Goal: Contribute content: Contribute content

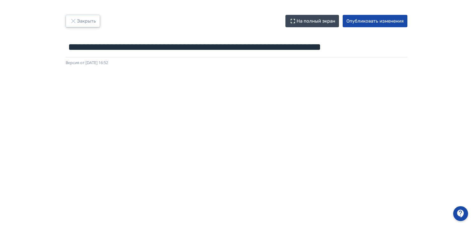
click at [80, 18] on button "Закрыть" at bounding box center [83, 21] width 34 height 12
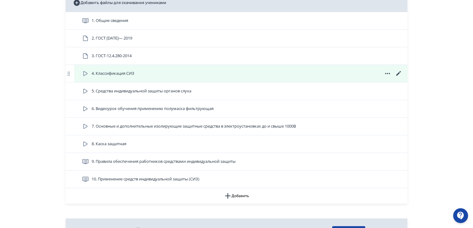
scroll to position [588, 0]
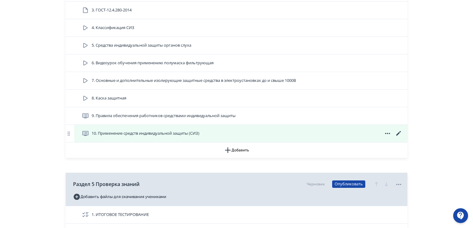
click at [194, 131] on span "10. Применение средств индивидуальной защиты (СИЗ)" at bounding box center [146, 134] width 108 height 6
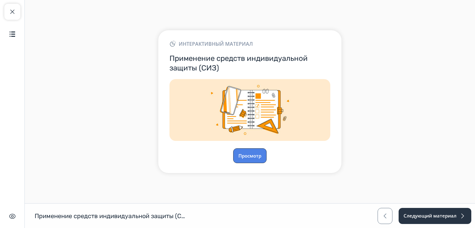
click at [250, 156] on button "Просмотр" at bounding box center [249, 155] width 33 height 15
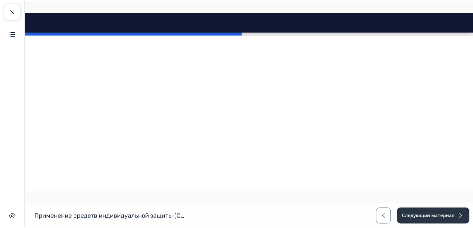
scroll to position [1175, 0]
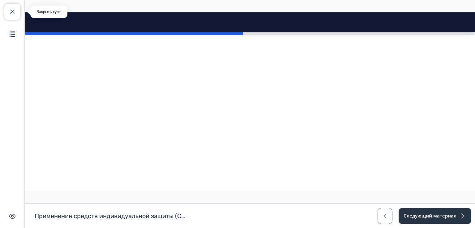
click at [13, 11] on span "button" at bounding box center [12, 11] width 7 height 7
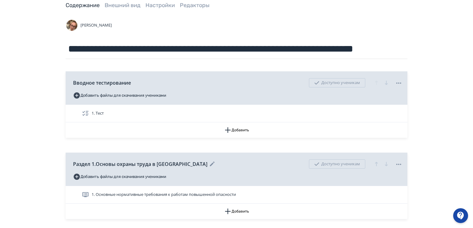
scroll to position [62, 0]
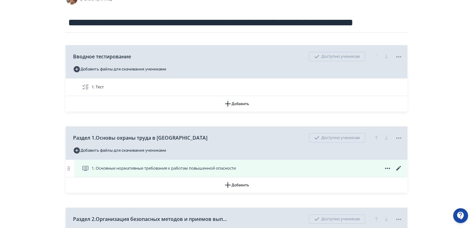
click at [203, 170] on span "1. Основные нормативные требования к работам повышенной опасности" at bounding box center [164, 168] width 144 height 6
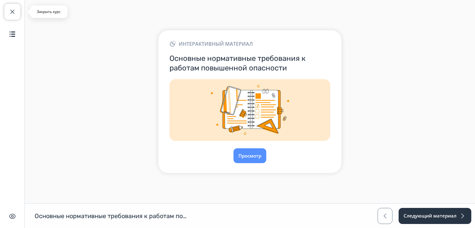
click at [13, 12] on span "button" at bounding box center [12, 11] width 7 height 7
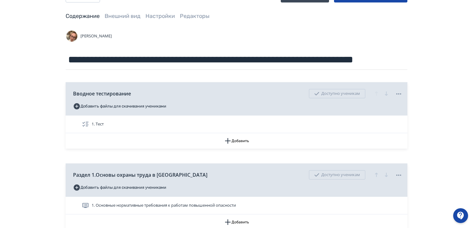
scroll to position [62, 0]
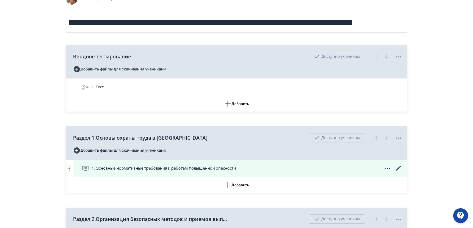
click at [399, 166] on icon at bounding box center [398, 168] width 7 height 7
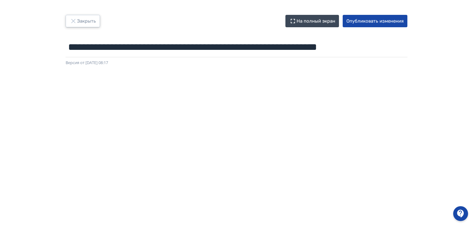
click at [79, 19] on button "Закрыть" at bounding box center [83, 21] width 34 height 12
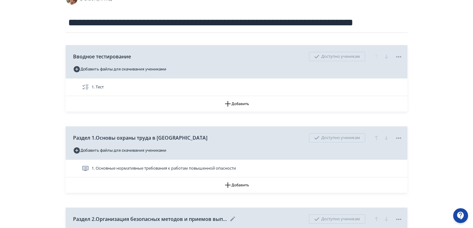
scroll to position [124, 0]
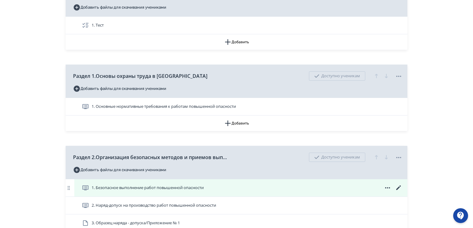
click at [197, 191] on span "1. Безопасное выполнение работ повышенной опасности" at bounding box center [148, 188] width 112 height 6
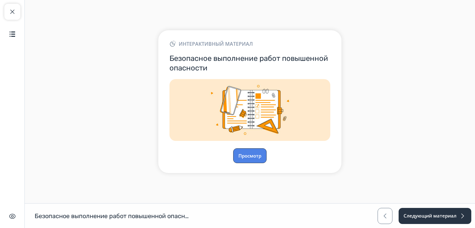
click at [253, 154] on button "Просмотр" at bounding box center [249, 155] width 33 height 15
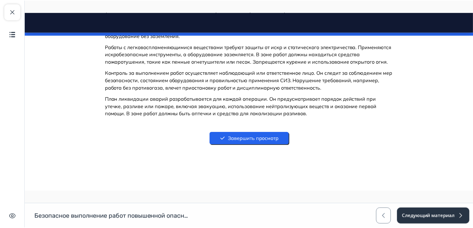
scroll to position [3642, 0]
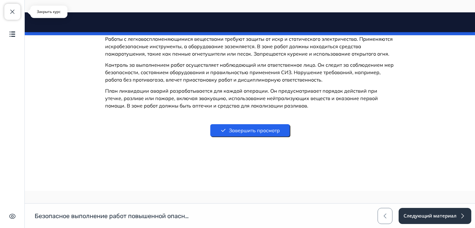
click at [13, 10] on span "button" at bounding box center [12, 11] width 7 height 7
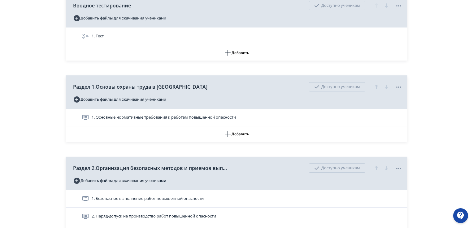
scroll to position [124, 0]
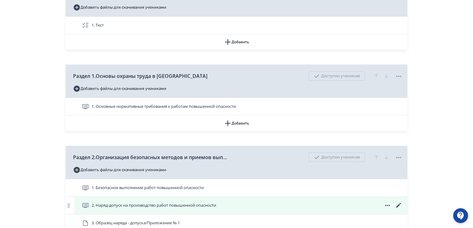
click at [399, 203] on icon at bounding box center [398, 205] width 7 height 7
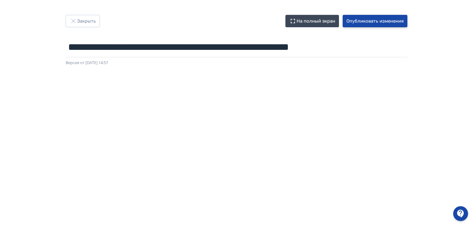
click at [364, 19] on button "Опубликовать изменения" at bounding box center [374, 21] width 65 height 12
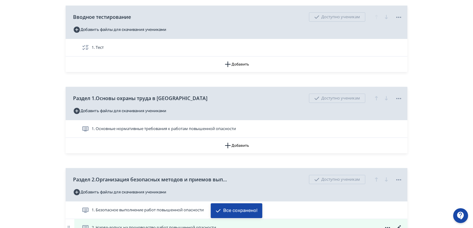
scroll to position [186, 0]
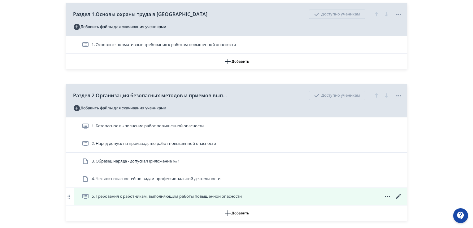
click at [166, 197] on span "5. Требования к работникам, выполняющим работы повышенной опасности" at bounding box center [167, 197] width 150 height 6
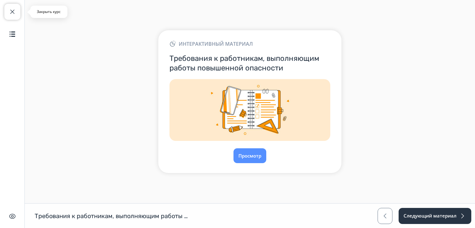
click at [11, 9] on span "button" at bounding box center [12, 11] width 7 height 7
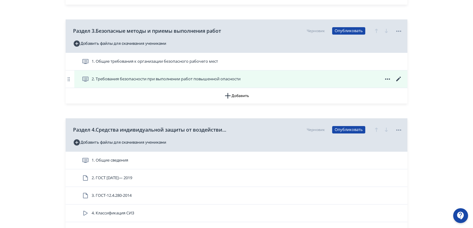
scroll to position [278, 0]
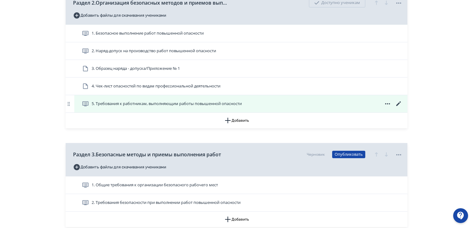
click at [121, 104] on span "5. Требования к работникам, выполняющим работы повышенной опасности" at bounding box center [167, 104] width 150 height 6
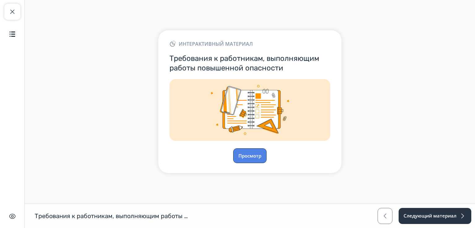
click at [254, 159] on button "Просмотр" at bounding box center [249, 155] width 33 height 15
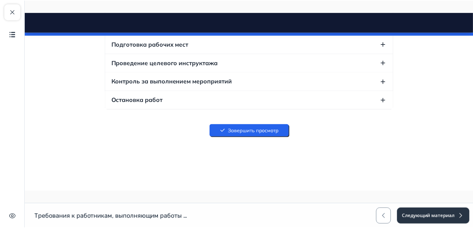
scroll to position [8659, 0]
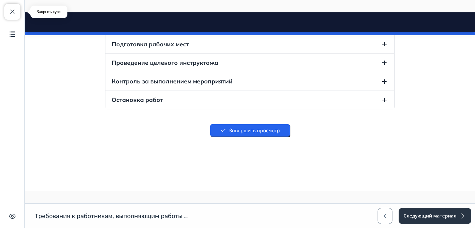
click at [10, 11] on span "button" at bounding box center [12, 11] width 7 height 7
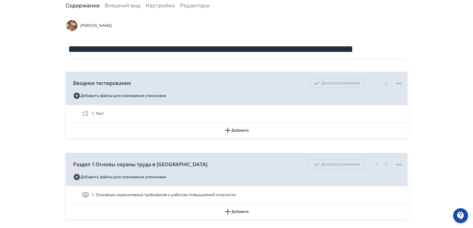
scroll to position [62, 0]
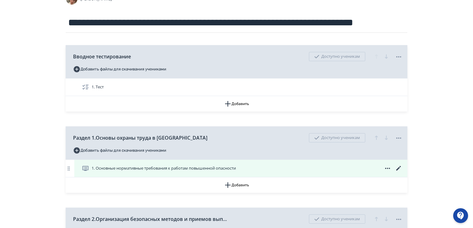
click at [209, 167] on span "1. Основные нормативные требования к работам повышенной опасности" at bounding box center [164, 168] width 144 height 6
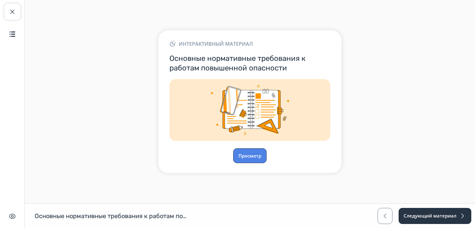
click at [243, 152] on button "Просмотр" at bounding box center [249, 155] width 33 height 15
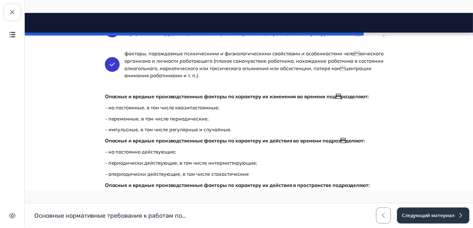
scroll to position [5590, 0]
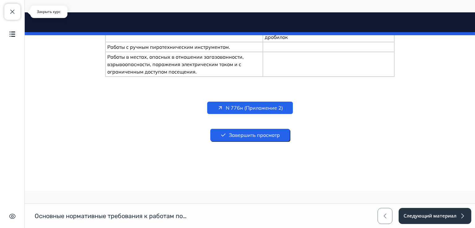
click at [11, 14] on span "button" at bounding box center [12, 11] width 7 height 7
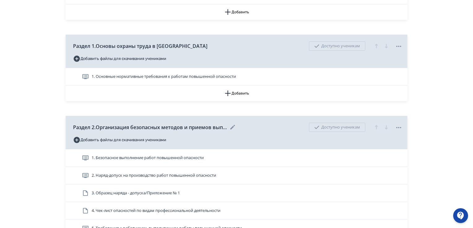
scroll to position [155, 0]
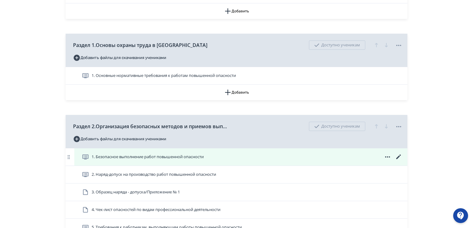
click at [141, 158] on span "1. Безопасное выполнение работ повышенной опасности" at bounding box center [148, 157] width 112 height 6
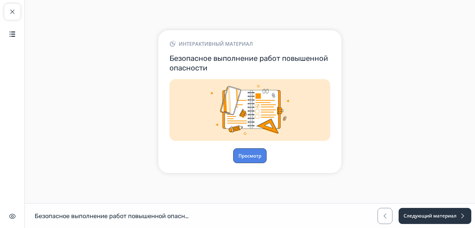
click at [247, 151] on button "Просмотр" at bounding box center [249, 155] width 33 height 15
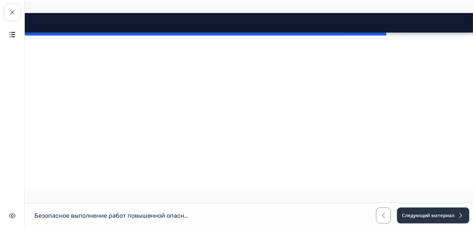
scroll to position [3642, 0]
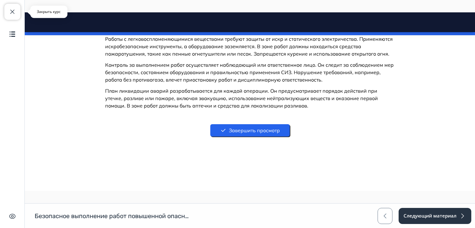
click at [16, 7] on button "Закрыть курс" at bounding box center [12, 12] width 16 height 16
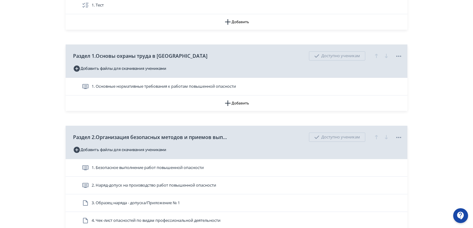
scroll to position [155, 0]
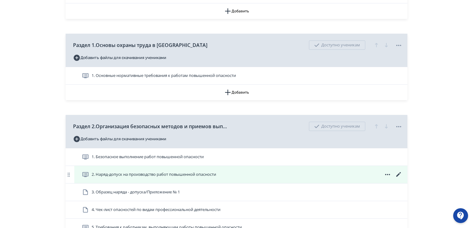
click at [161, 174] on span "2. Наряд-допуск на производство работ повышенной опасности" at bounding box center [154, 175] width 124 height 6
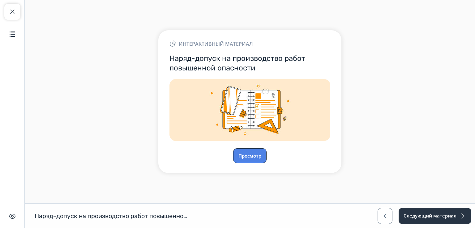
click at [243, 154] on button "Просмотр" at bounding box center [249, 155] width 33 height 15
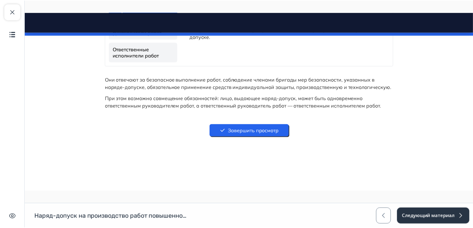
scroll to position [2792, 0]
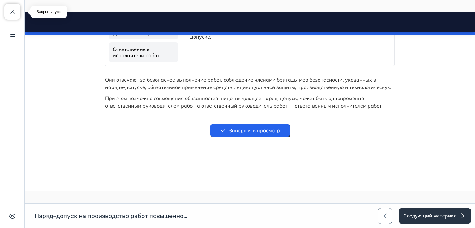
click at [14, 7] on button "Закрыть курс" at bounding box center [12, 12] width 16 height 16
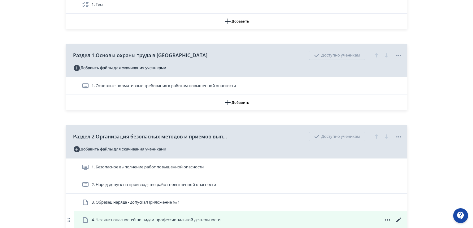
scroll to position [216, 0]
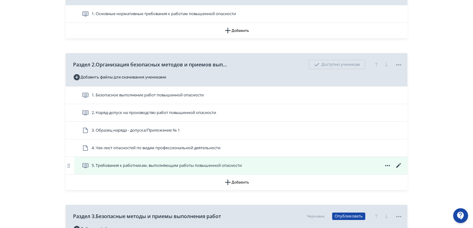
click at [129, 166] on span "5. Требования к работникам, выполняющим работы повышенной опасности" at bounding box center [167, 166] width 150 height 6
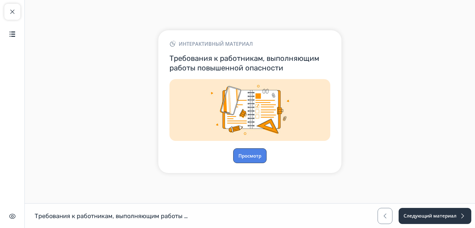
click at [250, 154] on button "Просмотр" at bounding box center [249, 155] width 33 height 15
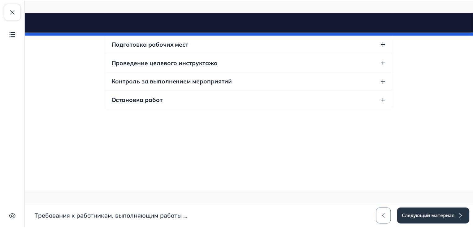
scroll to position [8659, 0]
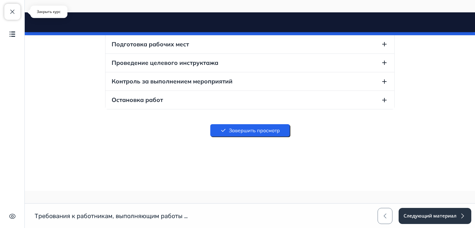
click at [11, 10] on span "button" at bounding box center [12, 11] width 7 height 7
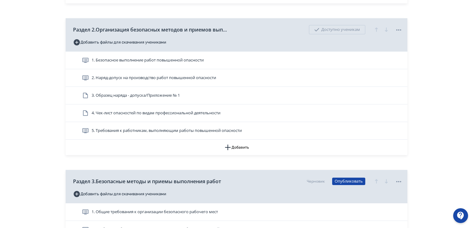
scroll to position [309, 0]
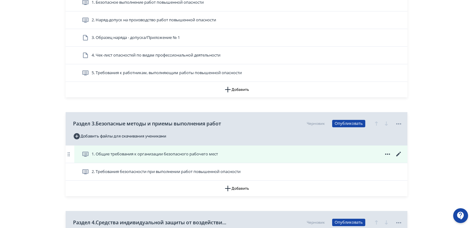
click at [149, 152] on span "1. Общие требования к организации безопасного рабочего мест" at bounding box center [155, 154] width 126 height 6
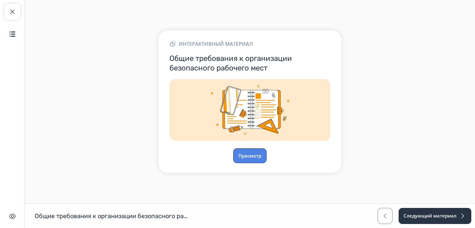
click at [254, 156] on button "Просмотр" at bounding box center [249, 155] width 33 height 15
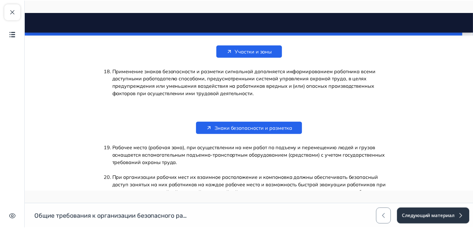
scroll to position [1808, 0]
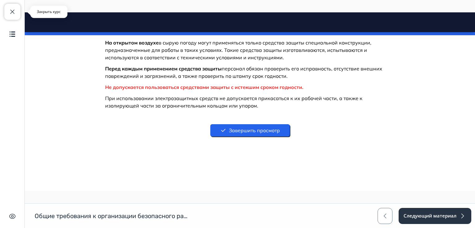
drag, startPoint x: 11, startPoint y: 14, endPoint x: 53, endPoint y: 68, distance: 68.4
click at [11, 14] on span "button" at bounding box center [12, 11] width 7 height 7
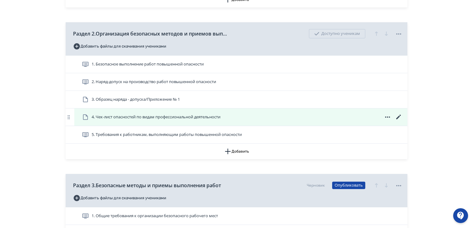
scroll to position [402, 0]
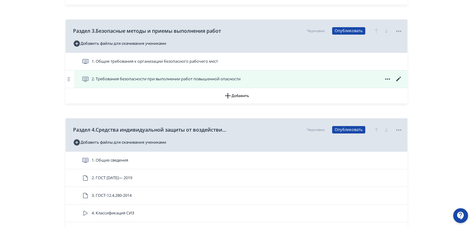
click at [152, 78] on span "2. Требования безопасности при выполнении работ повышенной опасности" at bounding box center [166, 79] width 149 height 6
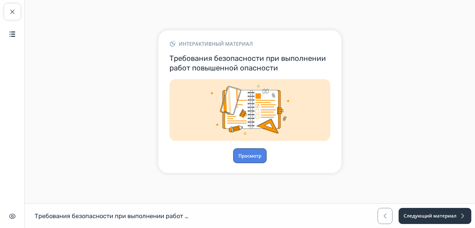
click at [247, 152] on button "Просмотр" at bounding box center [249, 155] width 33 height 15
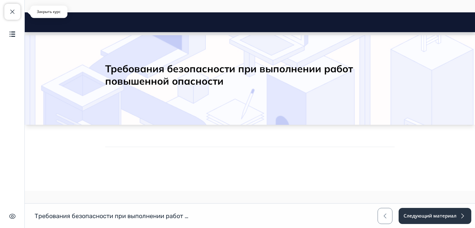
click at [11, 12] on span "button" at bounding box center [12, 11] width 7 height 7
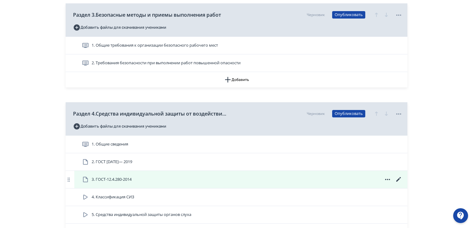
scroll to position [433, 0]
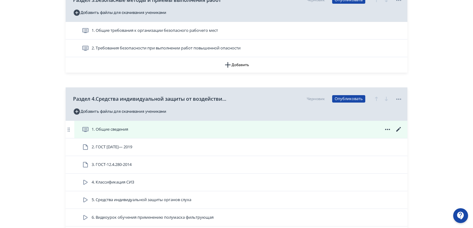
click at [98, 130] on span "1. Общие сведения" at bounding box center [110, 129] width 36 height 6
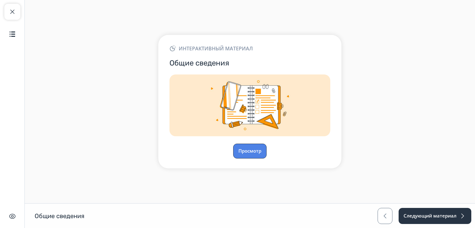
click at [250, 152] on button "Просмотр" at bounding box center [249, 151] width 33 height 15
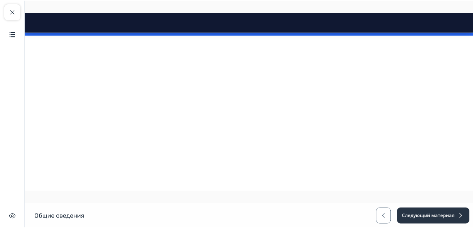
scroll to position [5426, 0]
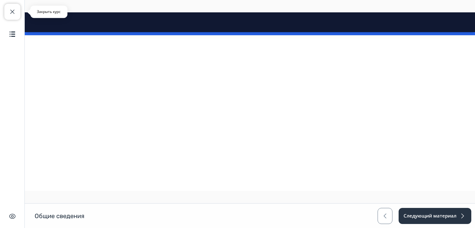
click at [11, 15] on span "button" at bounding box center [12, 11] width 7 height 7
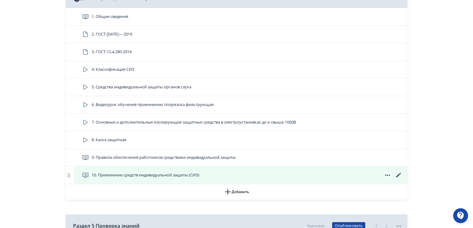
scroll to position [557, 0]
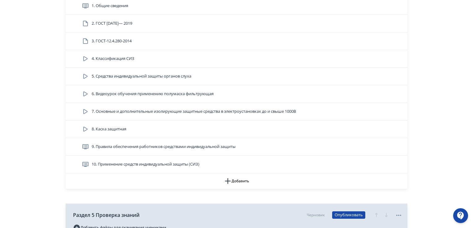
drag, startPoint x: 144, startPoint y: 147, endPoint x: 133, endPoint y: 144, distance: 11.9
click at [143, 146] on span "9. Правила обеспечения работников средствами индивидуальной защиты" at bounding box center [164, 147] width 144 height 6
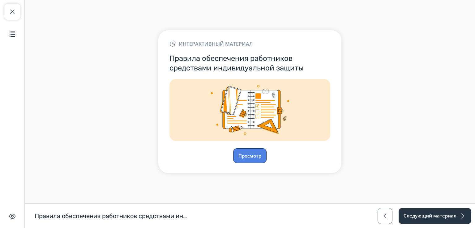
drag, startPoint x: 243, startPoint y: 153, endPoint x: 248, endPoint y: 153, distance: 4.9
click at [248, 153] on button "Просмотр" at bounding box center [249, 155] width 33 height 15
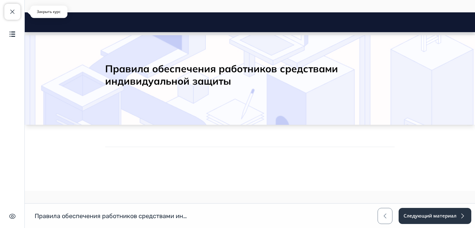
click at [8, 11] on button "Закрыть курс" at bounding box center [12, 12] width 16 height 16
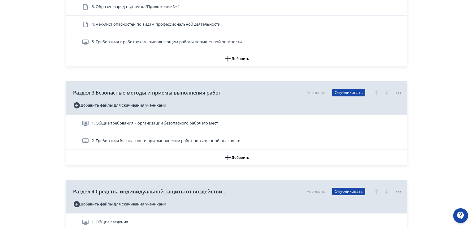
scroll to position [526, 0]
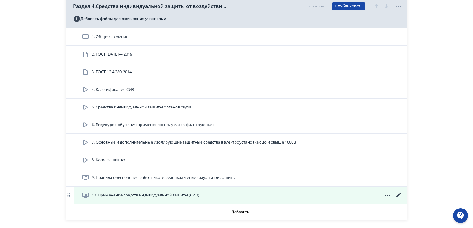
click at [121, 194] on div "1. Общие сведения 2. ГОСТ [DATE]— 2019 3. ГОСТ-12.4.280-2014 4. Классификация С…" at bounding box center [236, 116] width 341 height 176
click at [118, 194] on span "10. Применение средств индивидуальной защиты (СИЗ)" at bounding box center [146, 195] width 108 height 6
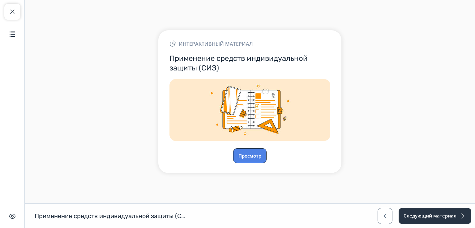
click at [260, 155] on button "Просмотр" at bounding box center [249, 155] width 33 height 15
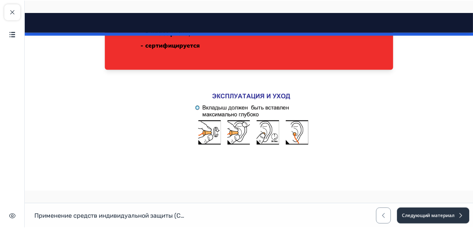
scroll to position [2460, 0]
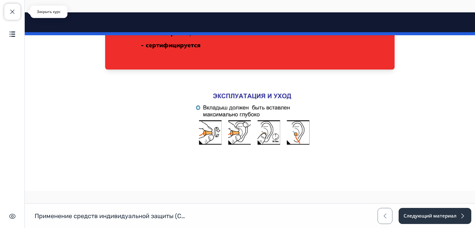
click at [14, 10] on span "button" at bounding box center [12, 11] width 7 height 7
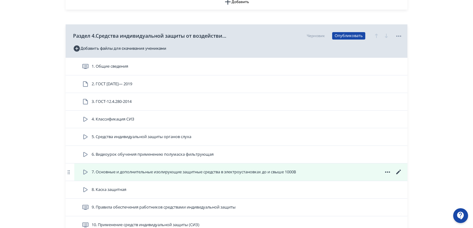
scroll to position [526, 0]
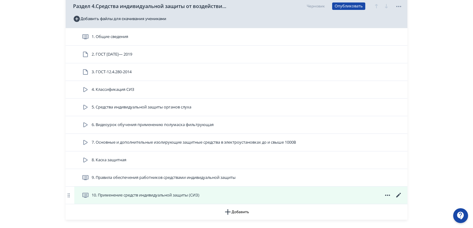
click at [398, 193] on icon at bounding box center [398, 195] width 7 height 7
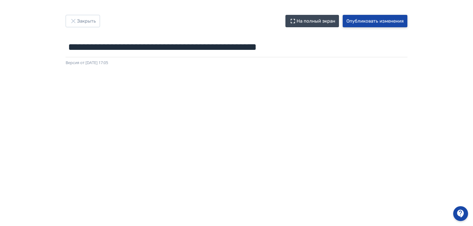
click at [377, 19] on button "Опубликовать изменения" at bounding box center [374, 21] width 65 height 12
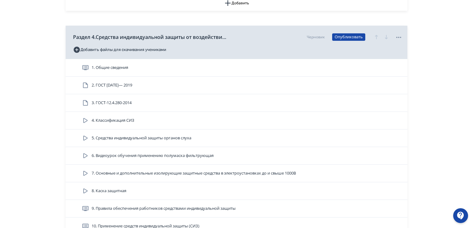
scroll to position [588, 0]
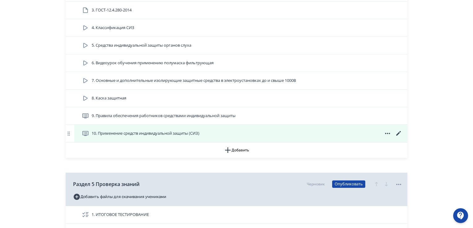
click at [397, 133] on icon at bounding box center [398, 133] width 5 height 5
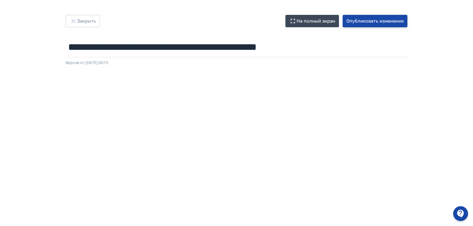
click at [382, 22] on button "Опубликовать изменения" at bounding box center [374, 21] width 65 height 12
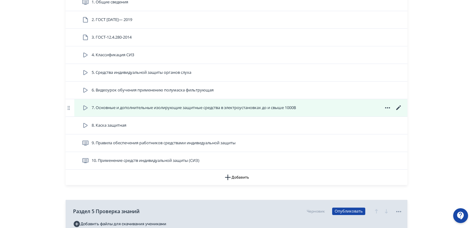
scroll to position [588, 0]
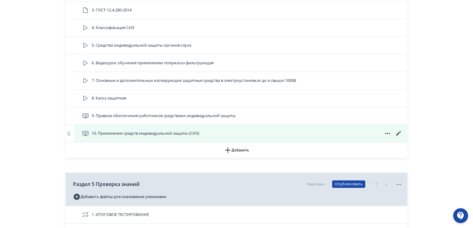
click at [398, 132] on icon at bounding box center [398, 133] width 7 height 7
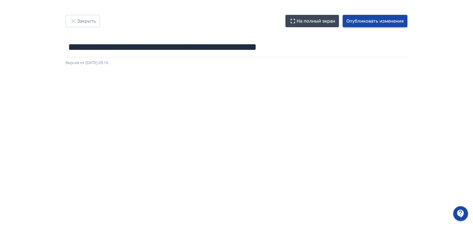
click at [389, 19] on button "Опубликовать изменения" at bounding box center [374, 21] width 65 height 12
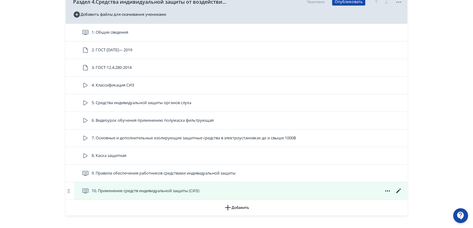
scroll to position [557, 0]
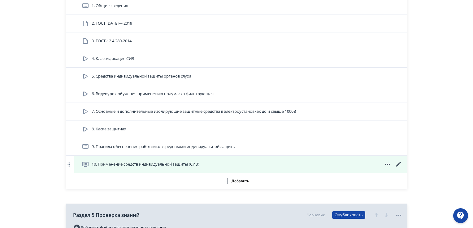
click at [397, 164] on icon at bounding box center [398, 164] width 5 height 5
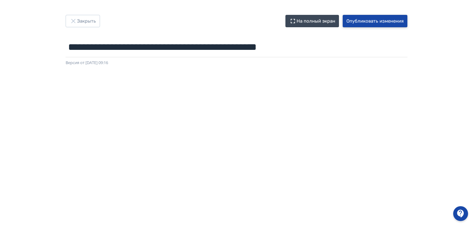
drag, startPoint x: 384, startPoint y: 21, endPoint x: 181, endPoint y: 10, distance: 204.1
click at [383, 21] on button "Опубликовать изменения" at bounding box center [374, 21] width 65 height 12
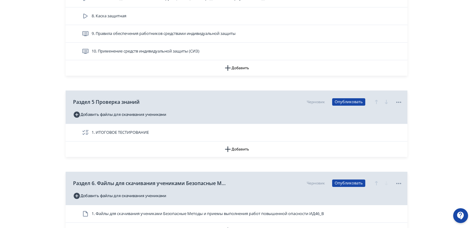
scroll to position [608, 0]
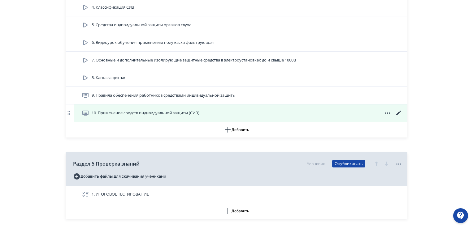
click at [397, 113] on icon at bounding box center [398, 113] width 5 height 5
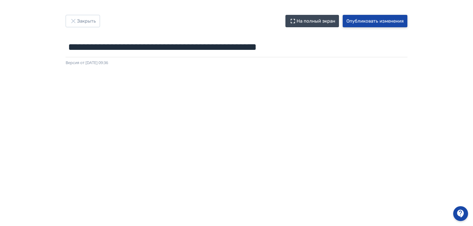
click at [364, 20] on button "Опубликовать изменения" at bounding box center [374, 21] width 65 height 12
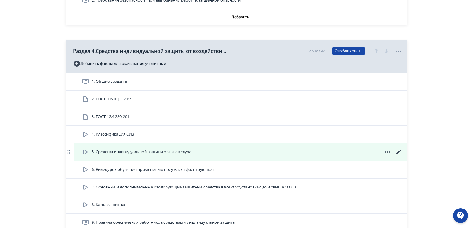
scroll to position [526, 0]
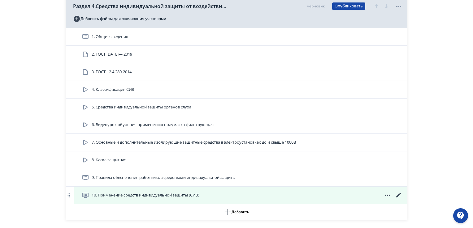
click at [395, 193] on icon at bounding box center [398, 195] width 7 height 7
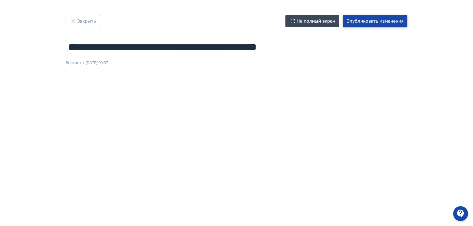
click at [380, 20] on button "Опубликовать изменения" at bounding box center [374, 21] width 65 height 12
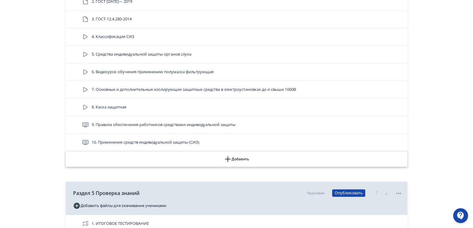
scroll to position [577, 0]
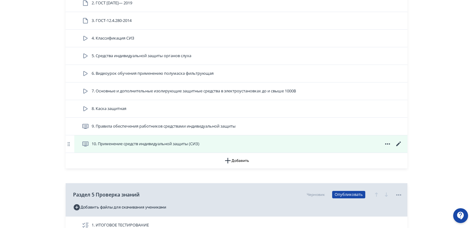
click at [396, 144] on icon at bounding box center [398, 143] width 7 height 7
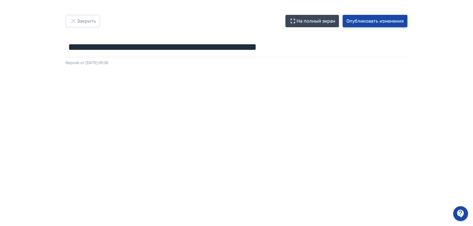
click at [366, 19] on button "Опубликовать изменения" at bounding box center [374, 21] width 65 height 12
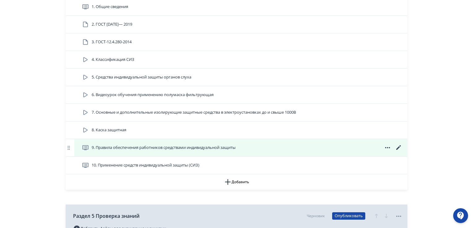
scroll to position [557, 0]
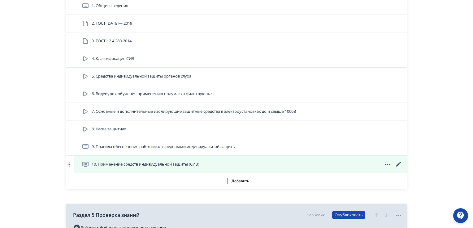
click at [400, 162] on icon at bounding box center [398, 164] width 7 height 7
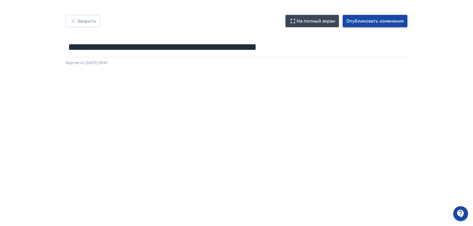
click at [365, 22] on button "Опубликовать изменения" at bounding box center [374, 21] width 65 height 12
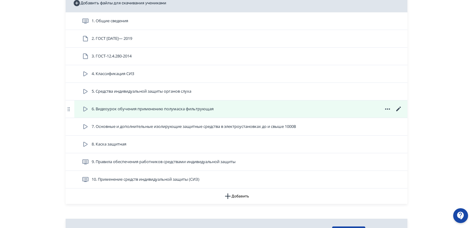
scroll to position [557, 0]
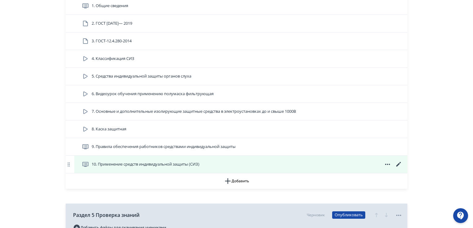
click at [400, 164] on icon at bounding box center [398, 164] width 7 height 7
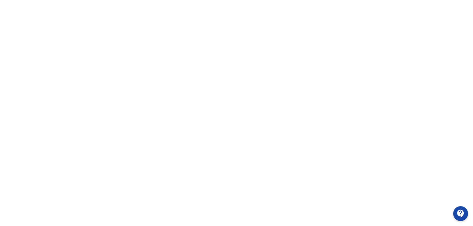
scroll to position [131, 0]
drag, startPoint x: 459, startPoint y: 137, endPoint x: 468, endPoint y: 4, distance: 132.9
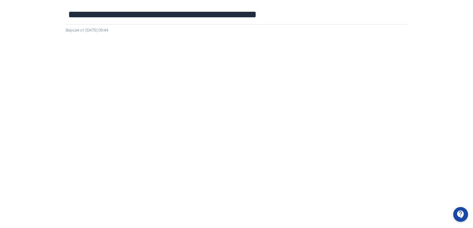
scroll to position [0, 0]
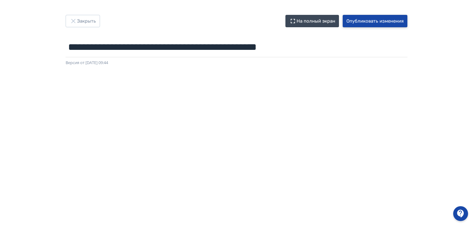
drag, startPoint x: 360, startPoint y: 18, endPoint x: 354, endPoint y: 19, distance: 6.6
click at [360, 18] on button "Опубликовать изменения" at bounding box center [374, 21] width 65 height 12
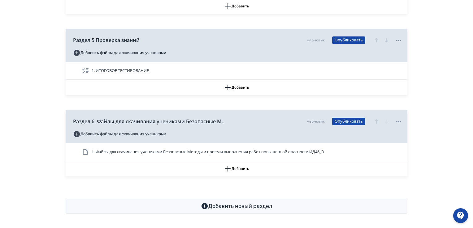
scroll to position [577, 0]
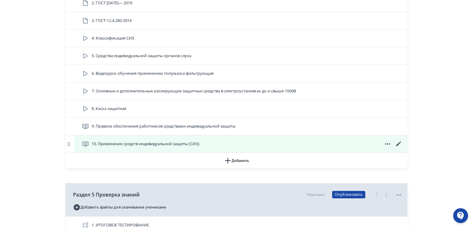
click at [398, 143] on icon at bounding box center [398, 144] width 5 height 5
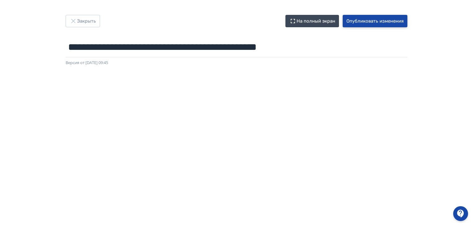
drag, startPoint x: 359, startPoint y: 22, endPoint x: 222, endPoint y: 18, distance: 137.7
click at [350, 22] on button "Опубликовать изменения" at bounding box center [374, 21] width 65 height 12
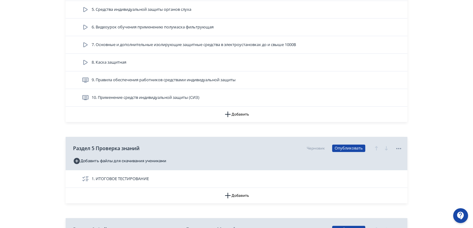
scroll to position [649, 0]
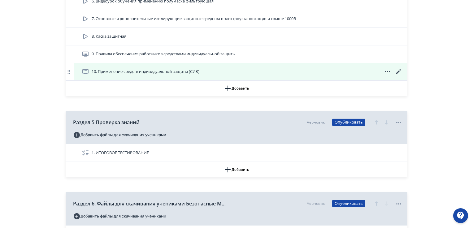
click at [396, 71] on icon at bounding box center [398, 71] width 7 height 7
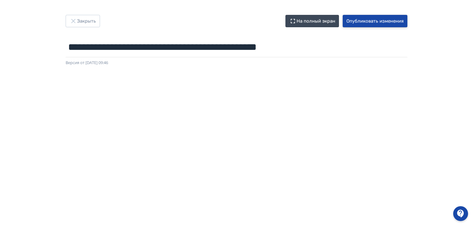
click at [375, 21] on button "Опубликовать изменения" at bounding box center [374, 21] width 65 height 12
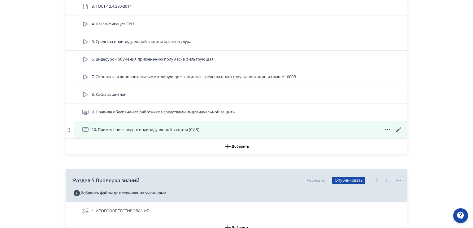
scroll to position [619, 0]
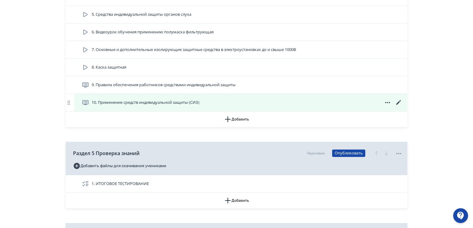
click at [397, 102] on icon at bounding box center [398, 102] width 7 height 7
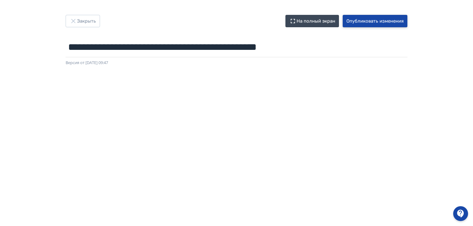
click at [364, 21] on button "Опубликовать изменения" at bounding box center [374, 21] width 65 height 12
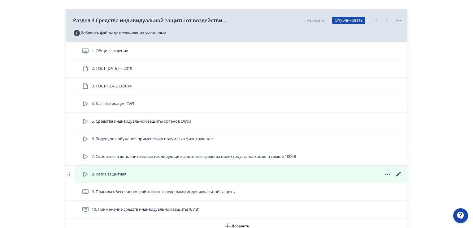
scroll to position [526, 0]
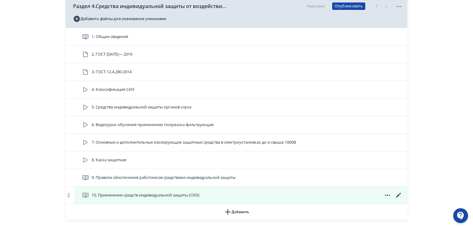
click at [398, 195] on icon at bounding box center [398, 195] width 5 height 5
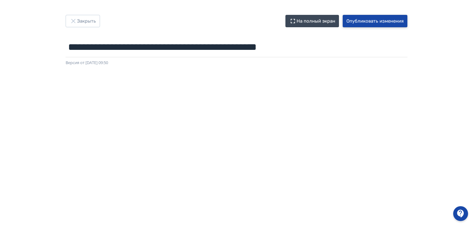
click at [380, 19] on button "Опубликовать изменения" at bounding box center [374, 21] width 65 height 12
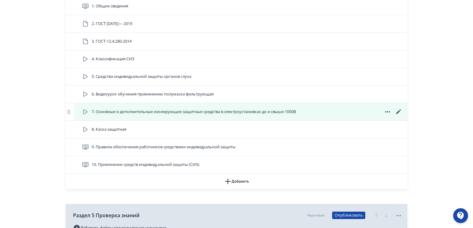
scroll to position [557, 0]
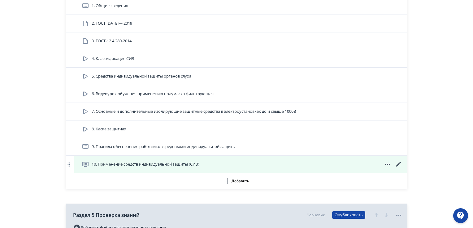
click at [396, 165] on icon at bounding box center [398, 164] width 5 height 5
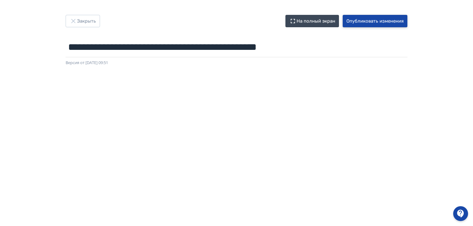
click at [381, 21] on button "Опубликовать изменения" at bounding box center [374, 21] width 65 height 12
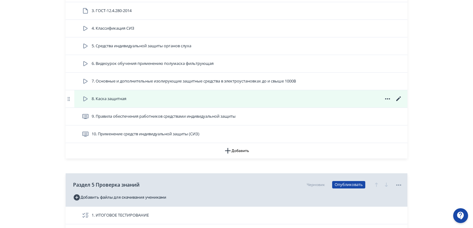
scroll to position [588, 0]
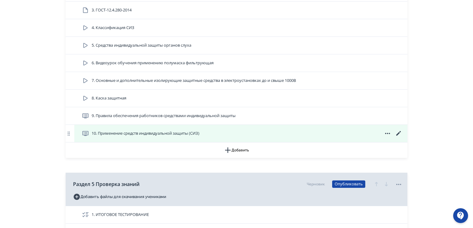
click at [400, 132] on icon at bounding box center [398, 133] width 7 height 7
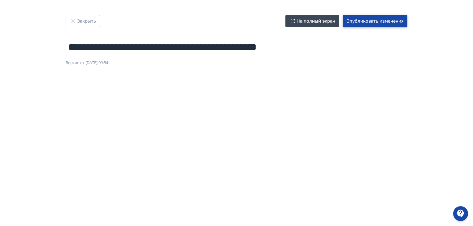
click at [367, 22] on button "Опубликовать изменения" at bounding box center [374, 21] width 65 height 12
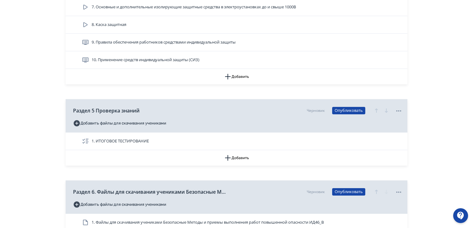
scroll to position [639, 0]
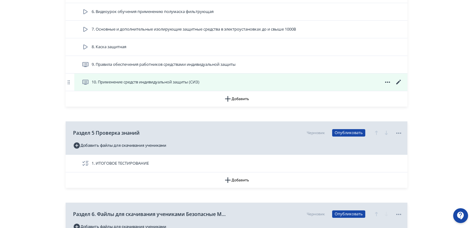
click at [396, 81] on icon at bounding box center [398, 82] width 7 height 7
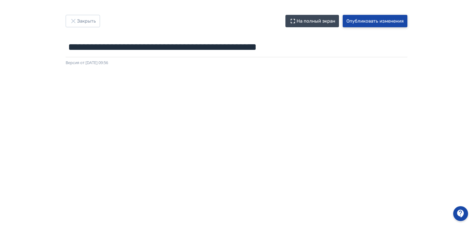
click at [369, 20] on button "Опубликовать изменения" at bounding box center [374, 21] width 65 height 12
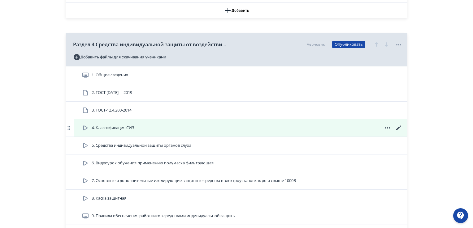
scroll to position [557, 0]
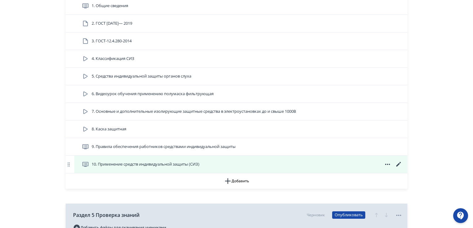
click at [398, 166] on icon at bounding box center [398, 164] width 7 height 7
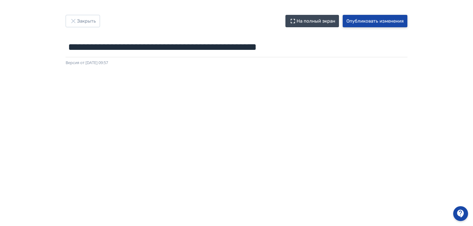
click at [369, 20] on button "Опубликовать изменения" at bounding box center [374, 21] width 65 height 12
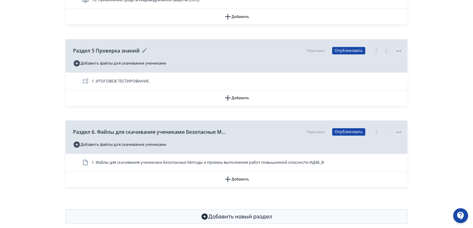
scroll to position [670, 0]
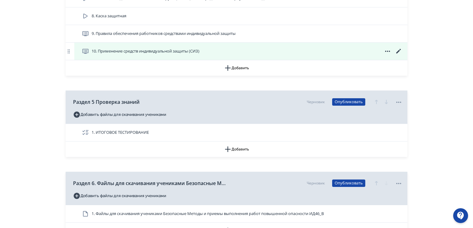
click at [399, 49] on icon at bounding box center [398, 51] width 7 height 7
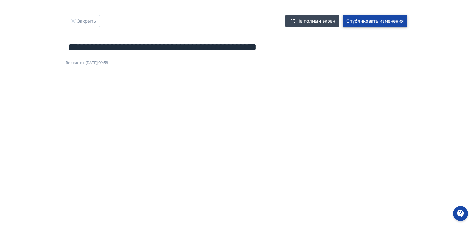
click at [371, 17] on button "Опубликовать изменения" at bounding box center [374, 21] width 65 height 12
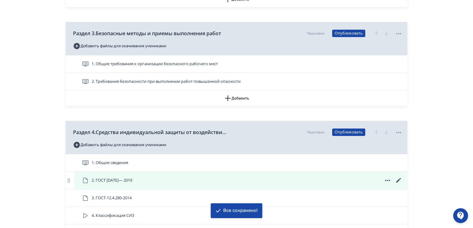
scroll to position [526, 0]
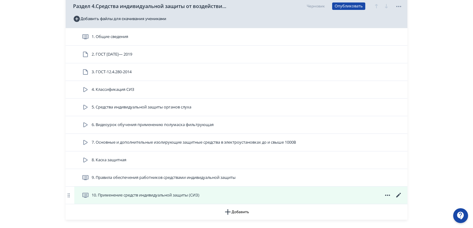
click at [397, 194] on icon at bounding box center [398, 195] width 7 height 7
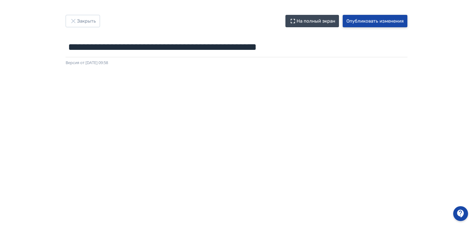
click at [370, 22] on button "Опубликовать изменения" at bounding box center [374, 21] width 65 height 12
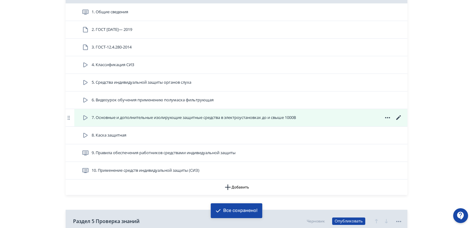
scroll to position [588, 0]
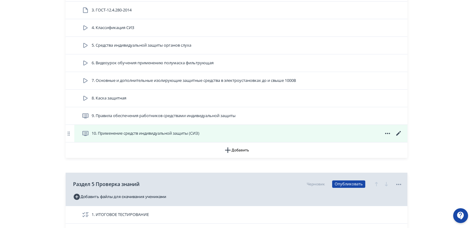
click at [397, 131] on icon at bounding box center [398, 133] width 7 height 7
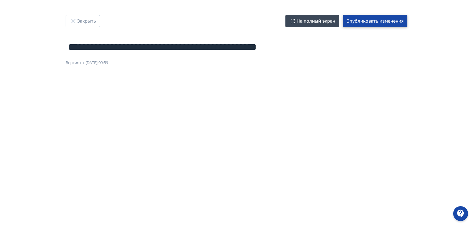
click at [398, 21] on button "Опубликовать изменения" at bounding box center [374, 21] width 65 height 12
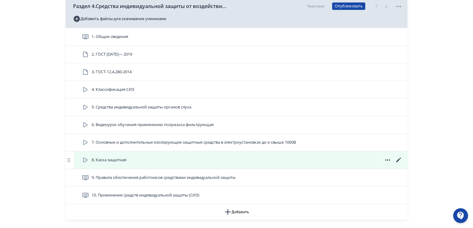
scroll to position [619, 0]
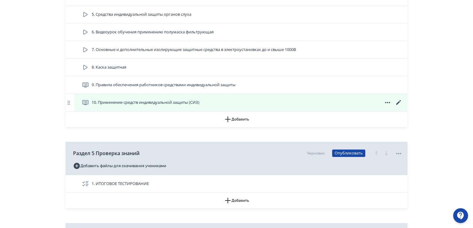
click at [396, 101] on icon at bounding box center [398, 102] width 7 height 7
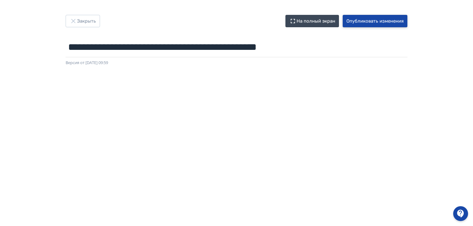
click at [367, 23] on button "Опубликовать изменения" at bounding box center [374, 21] width 65 height 12
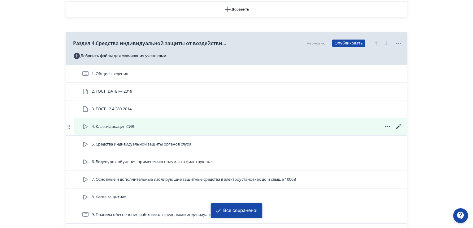
scroll to position [526, 0]
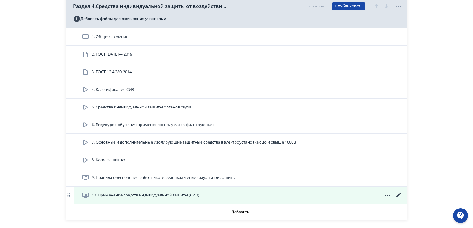
click at [397, 195] on icon at bounding box center [398, 195] width 5 height 5
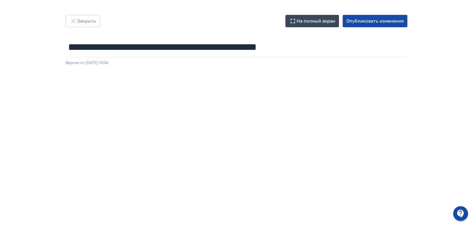
drag, startPoint x: 475, startPoint y: 123, endPoint x: 469, endPoint y: 156, distance: 33.6
click at [471, 212] on div at bounding box center [236, 205] width 473 height 278
click at [367, 18] on button "Опубликовать изменения" at bounding box center [374, 21] width 65 height 12
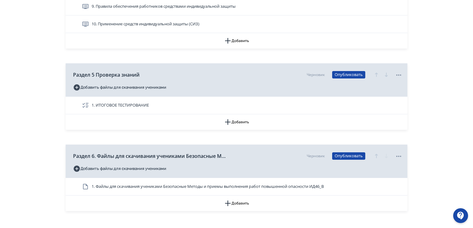
scroll to position [639, 0]
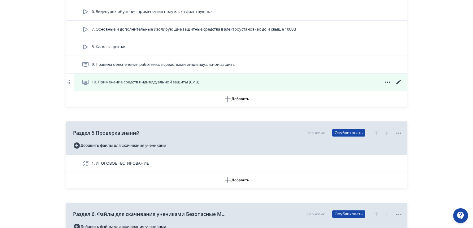
click at [394, 84] on span at bounding box center [387, 82] width 30 height 7
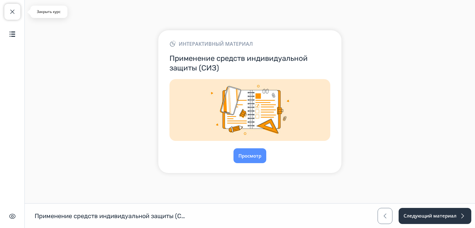
click at [15, 11] on span "button" at bounding box center [12, 11] width 7 height 7
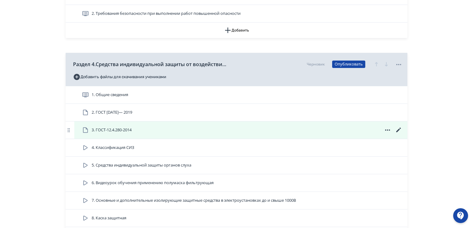
scroll to position [557, 0]
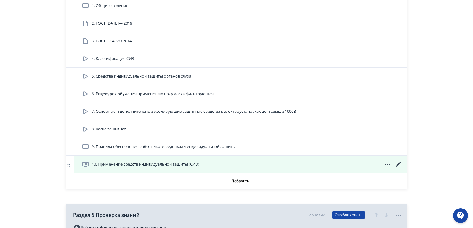
click at [398, 164] on icon at bounding box center [398, 164] width 5 height 5
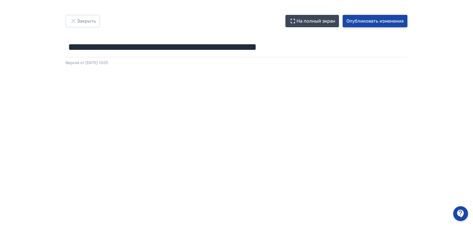
click at [382, 24] on button "Опубликовать изменения" at bounding box center [374, 21] width 65 height 12
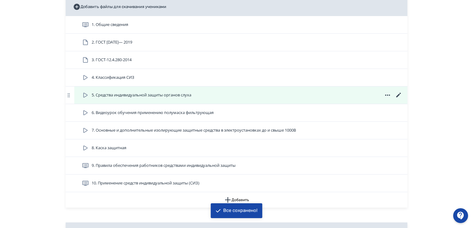
scroll to position [588, 0]
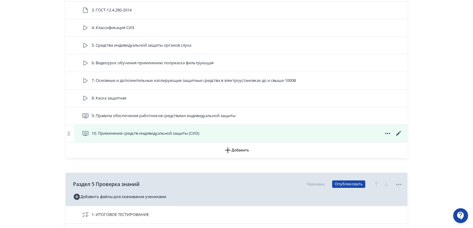
click at [397, 133] on icon at bounding box center [398, 133] width 7 height 7
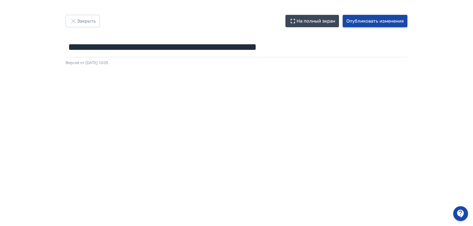
click at [374, 16] on button "Опубликовать изменения" at bounding box center [374, 21] width 65 height 12
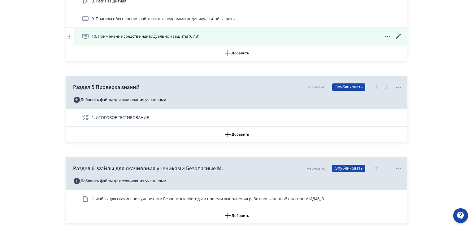
scroll to position [649, 0]
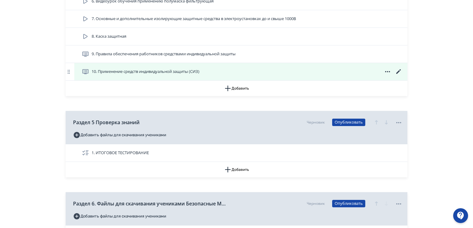
click at [396, 72] on icon at bounding box center [398, 71] width 7 height 7
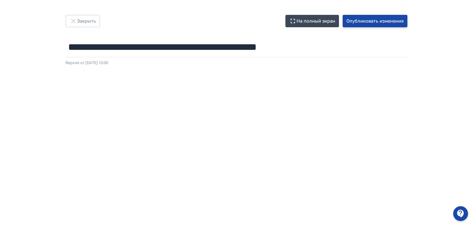
click at [385, 20] on button "Опубликовать изменения" at bounding box center [374, 21] width 65 height 12
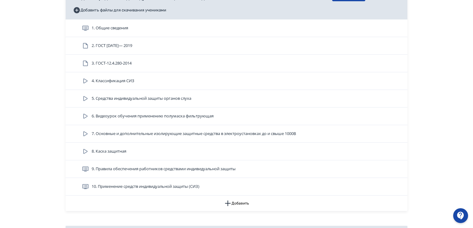
scroll to position [557, 0]
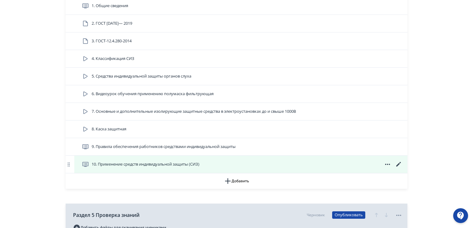
click at [399, 163] on icon at bounding box center [398, 164] width 7 height 7
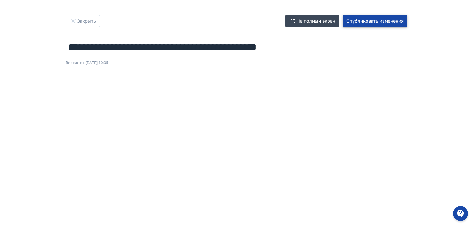
drag, startPoint x: 374, startPoint y: 19, endPoint x: 315, endPoint y: 1, distance: 61.3
click at [366, 17] on button "Опубликовать изменения" at bounding box center [374, 21] width 65 height 12
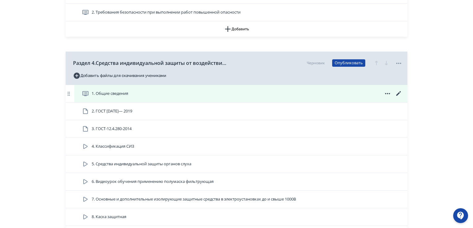
scroll to position [526, 0]
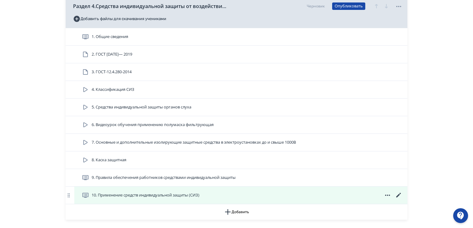
click at [397, 196] on icon at bounding box center [398, 195] width 5 height 5
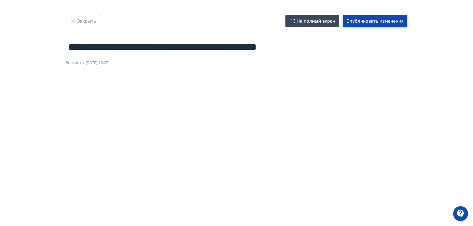
click at [357, 20] on button "Опубликовать изменения" at bounding box center [374, 21] width 65 height 12
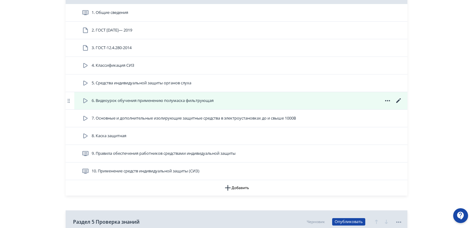
scroll to position [588, 0]
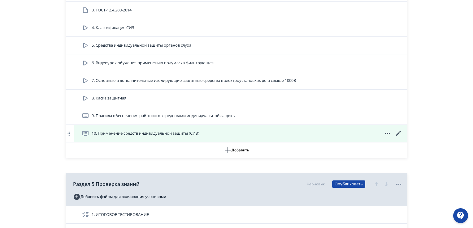
click at [397, 134] on icon at bounding box center [398, 133] width 5 height 5
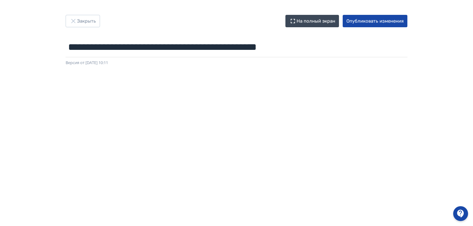
click at [13, 140] on div at bounding box center [236, 205] width 473 height 278
click at [391, 19] on button "Опубликовать изменения" at bounding box center [374, 21] width 65 height 12
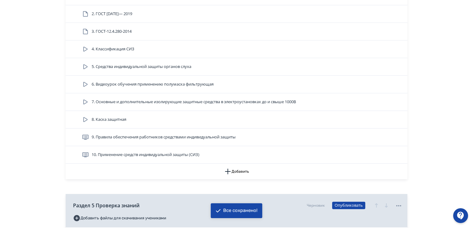
scroll to position [619, 0]
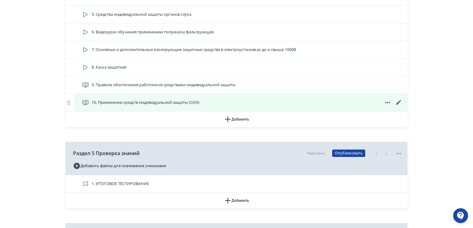
click at [398, 102] on icon at bounding box center [398, 102] width 5 height 5
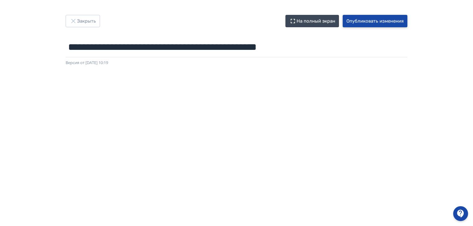
click at [386, 22] on button "Опубликовать изменения" at bounding box center [374, 21] width 65 height 12
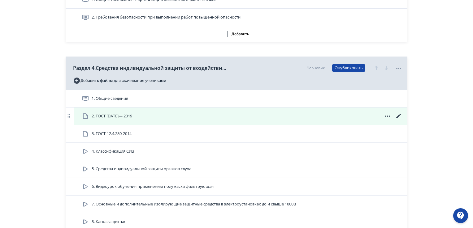
scroll to position [588, 0]
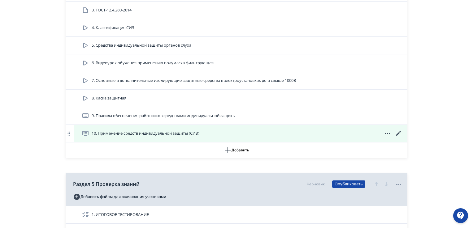
click at [398, 130] on icon at bounding box center [398, 133] width 7 height 7
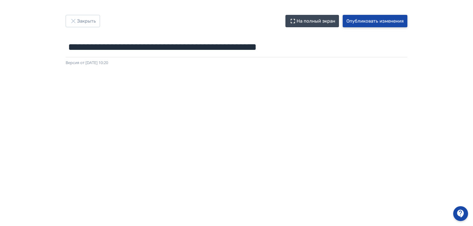
drag, startPoint x: 370, startPoint y: 19, endPoint x: 311, endPoint y: 3, distance: 61.4
click at [370, 19] on button "Опубликовать изменения" at bounding box center [374, 21] width 65 height 12
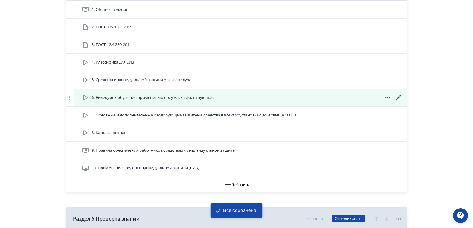
scroll to position [619, 0]
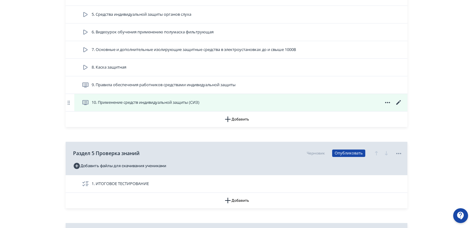
click at [397, 102] on icon at bounding box center [398, 102] width 5 height 5
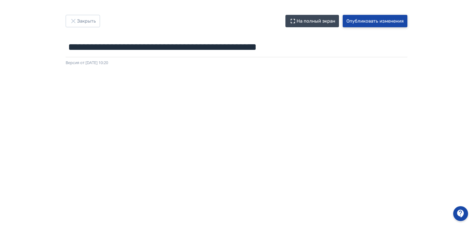
click at [370, 18] on button "Опубликовать изменения" at bounding box center [374, 21] width 65 height 12
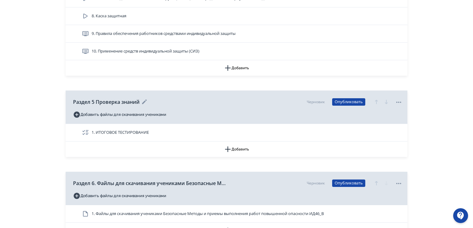
scroll to position [639, 0]
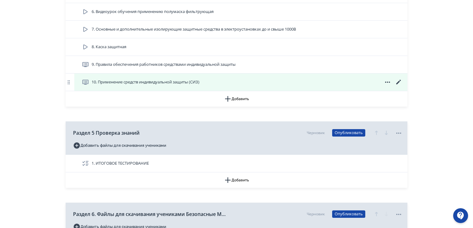
click at [398, 81] on icon at bounding box center [398, 82] width 5 height 5
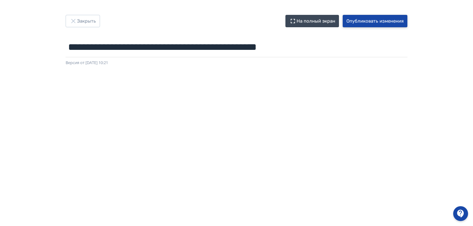
click at [374, 20] on button "Опубликовать изменения" at bounding box center [374, 21] width 65 height 12
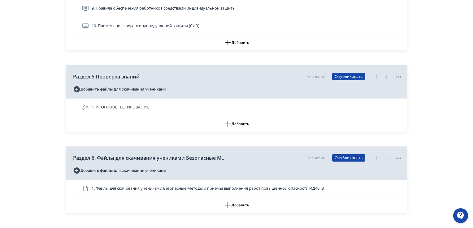
scroll to position [670, 0]
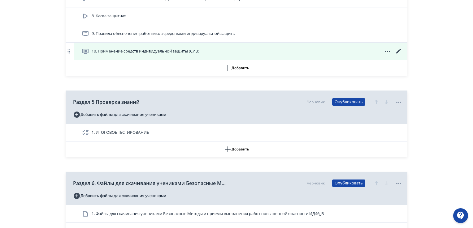
click at [399, 50] on icon at bounding box center [398, 51] width 7 height 7
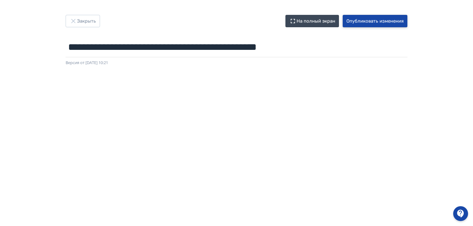
click at [373, 20] on button "Опубликовать изменения" at bounding box center [374, 21] width 65 height 12
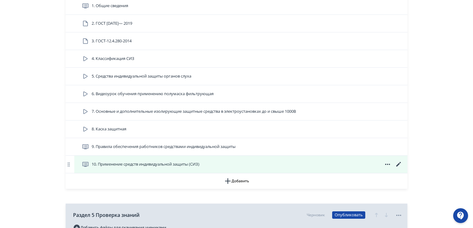
scroll to position [649, 0]
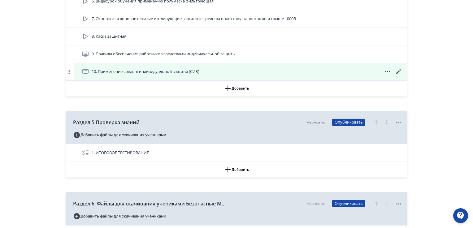
click at [399, 71] on icon at bounding box center [398, 71] width 5 height 5
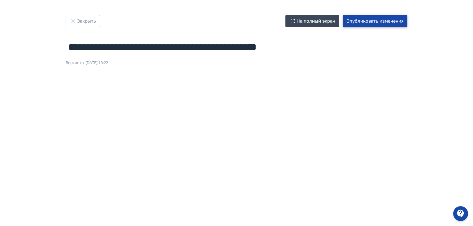
click at [364, 21] on button "Опубликовать изменения" at bounding box center [374, 21] width 65 height 12
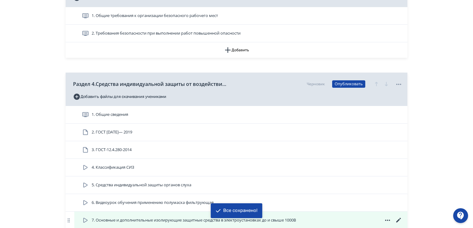
scroll to position [526, 0]
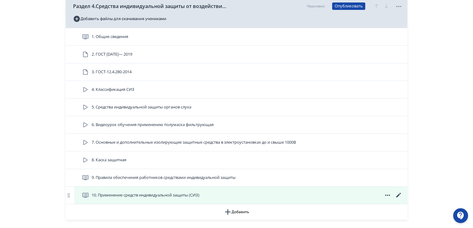
click at [398, 195] on icon at bounding box center [398, 195] width 5 height 5
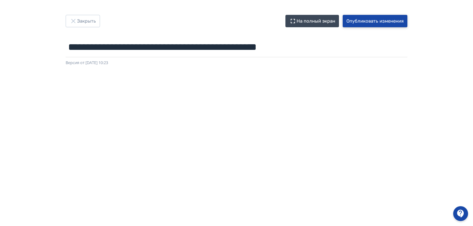
click at [375, 20] on button "Опубликовать изменения" at bounding box center [374, 21] width 65 height 12
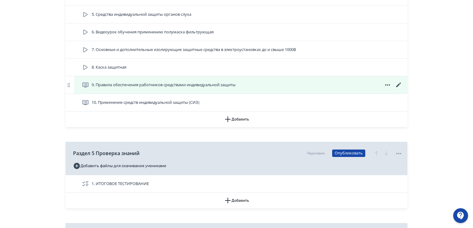
scroll to position [619, 0]
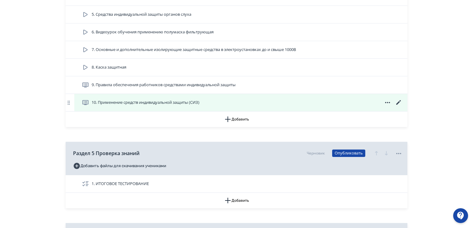
click at [400, 101] on icon at bounding box center [398, 102] width 5 height 5
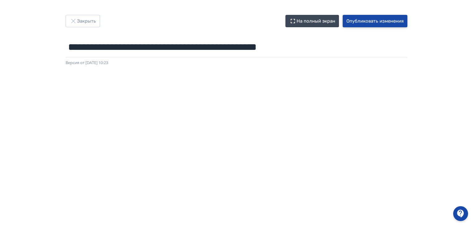
click at [382, 23] on button "Опубликовать изменения" at bounding box center [374, 21] width 65 height 12
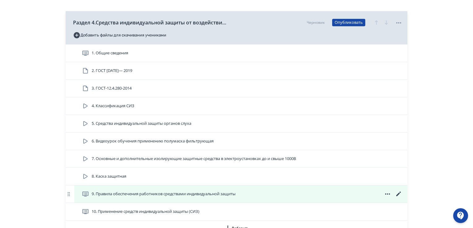
scroll to position [557, 0]
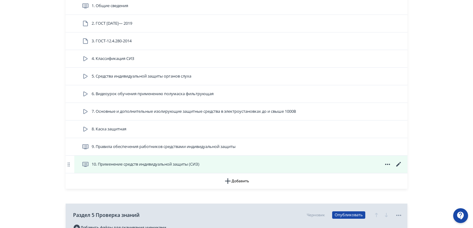
click at [396, 164] on icon at bounding box center [398, 164] width 7 height 7
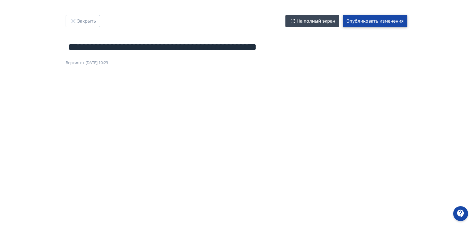
click at [380, 19] on button "Опубликовать изменения" at bounding box center [374, 21] width 65 height 12
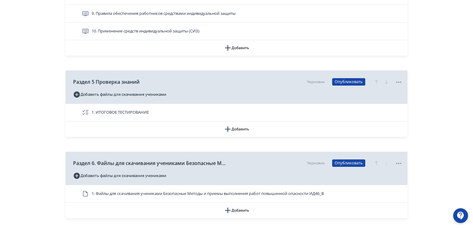
scroll to position [639, 0]
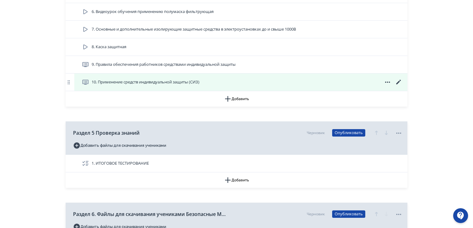
click at [399, 79] on icon at bounding box center [398, 82] width 7 height 7
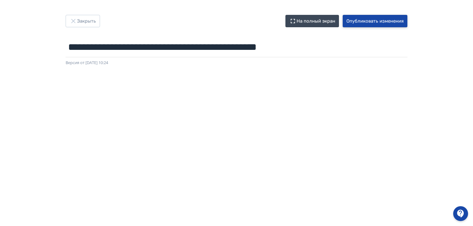
click at [396, 20] on button "Опубликовать изменения" at bounding box center [374, 21] width 65 height 12
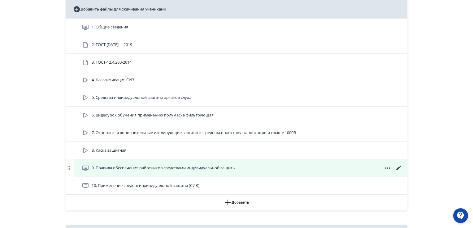
scroll to position [557, 0]
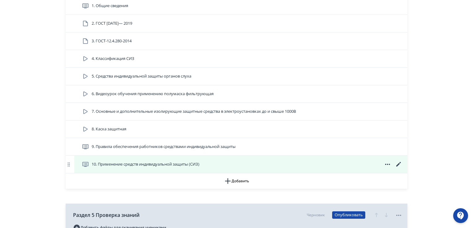
click at [396, 165] on icon at bounding box center [398, 164] width 5 height 5
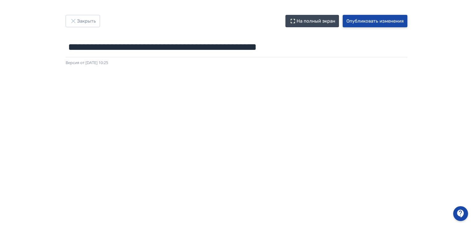
click at [381, 20] on button "Опубликовать изменения" at bounding box center [374, 21] width 65 height 12
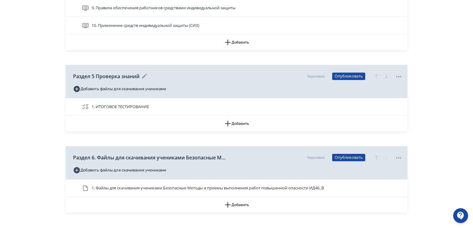
scroll to position [670, 0]
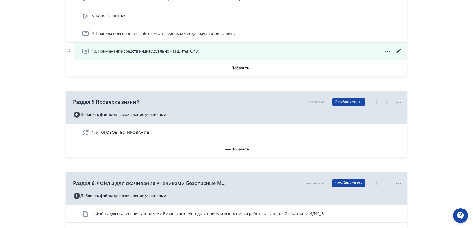
click at [396, 50] on icon at bounding box center [398, 51] width 7 height 7
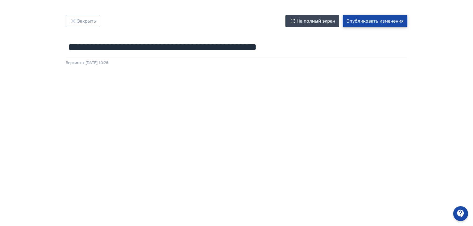
drag, startPoint x: 357, startPoint y: 21, endPoint x: 284, endPoint y: 13, distance: 73.5
click at [356, 21] on button "Опубликовать изменения" at bounding box center [374, 21] width 65 height 12
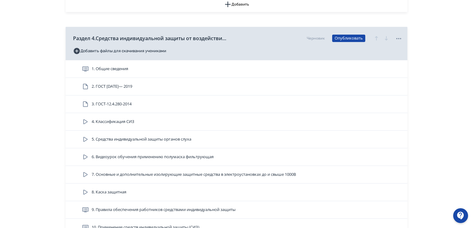
scroll to position [557, 0]
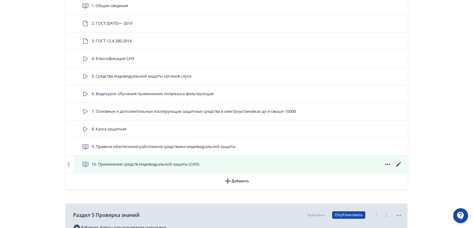
click at [397, 161] on icon at bounding box center [398, 164] width 7 height 7
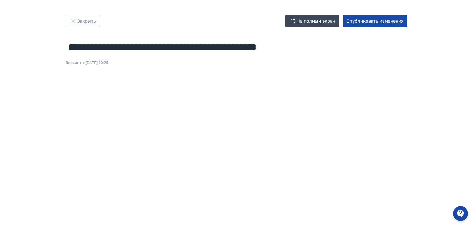
drag, startPoint x: 473, startPoint y: 126, endPoint x: 475, endPoint y: 195, distance: 68.7
click at [472, 219] on html "**********" at bounding box center [236, 113] width 473 height 226
click at [378, 20] on button "Опубликовать изменения" at bounding box center [374, 21] width 65 height 12
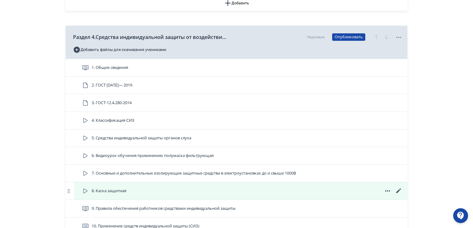
scroll to position [557, 0]
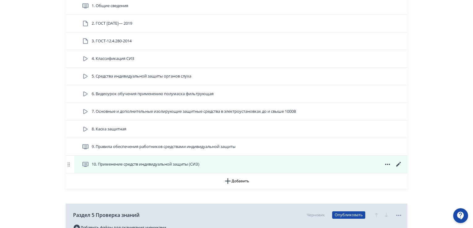
click at [400, 163] on icon at bounding box center [398, 164] width 5 height 5
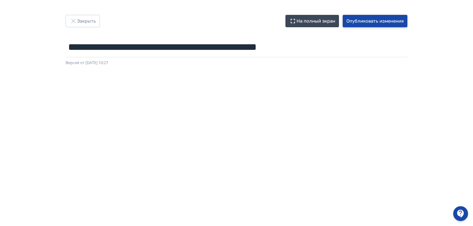
click at [383, 20] on button "Опубликовать изменения" at bounding box center [374, 21] width 65 height 12
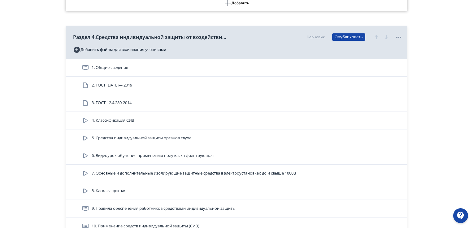
scroll to position [557, 0]
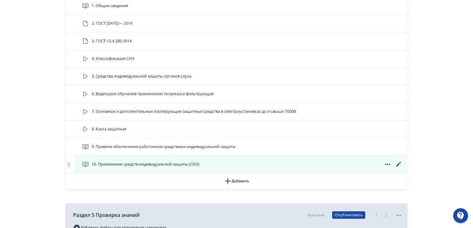
click at [397, 164] on icon at bounding box center [398, 164] width 5 height 5
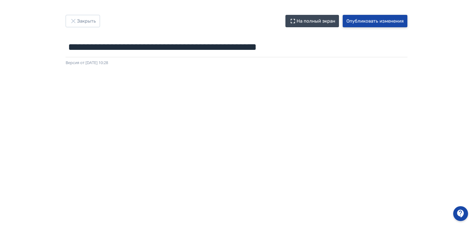
click at [376, 24] on button "Опубликовать изменения" at bounding box center [374, 21] width 65 height 12
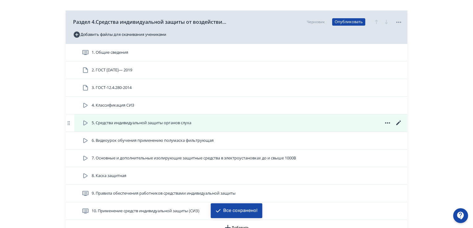
scroll to position [557, 0]
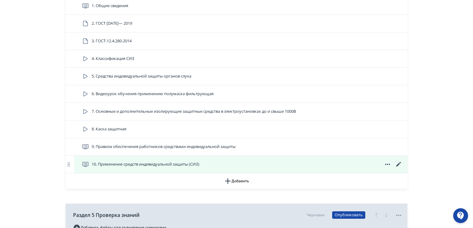
click at [397, 165] on icon at bounding box center [398, 164] width 5 height 5
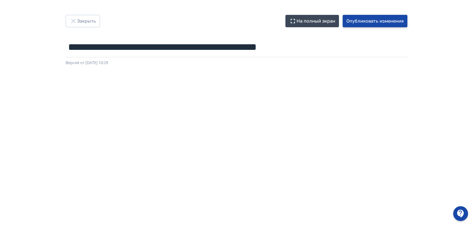
click at [359, 20] on button "Опубликовать изменения" at bounding box center [374, 21] width 65 height 12
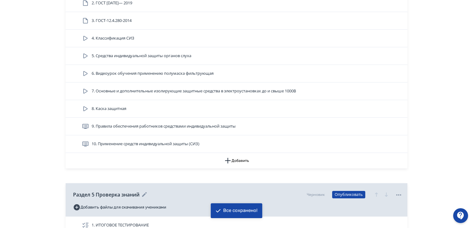
scroll to position [588, 0]
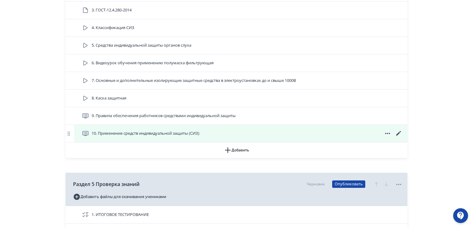
click at [397, 132] on icon at bounding box center [398, 133] width 7 height 7
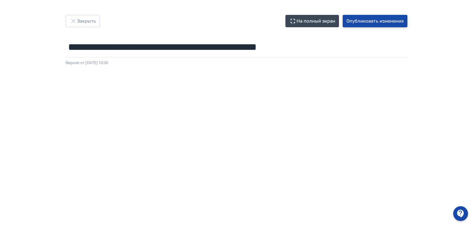
click at [378, 21] on button "Опубликовать изменения" at bounding box center [374, 21] width 65 height 12
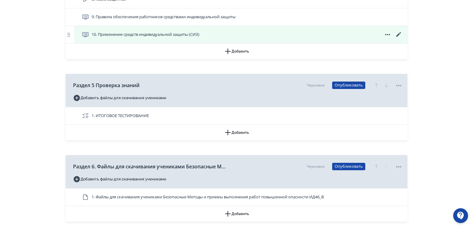
scroll to position [639, 0]
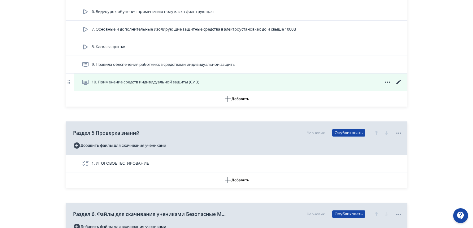
click at [395, 79] on icon at bounding box center [398, 82] width 7 height 7
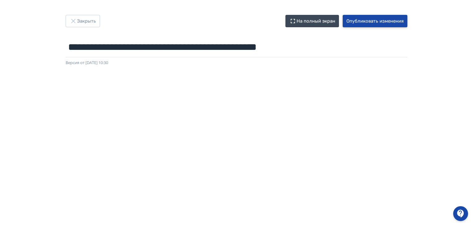
drag, startPoint x: 364, startPoint y: 20, endPoint x: 343, endPoint y: 21, distance: 21.7
click at [364, 20] on button "Опубликовать изменения" at bounding box center [374, 21] width 65 height 12
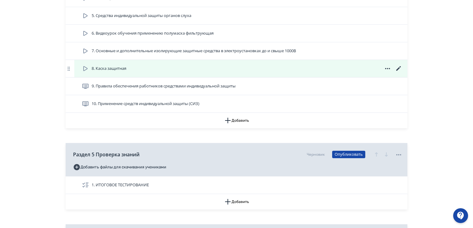
scroll to position [649, 0]
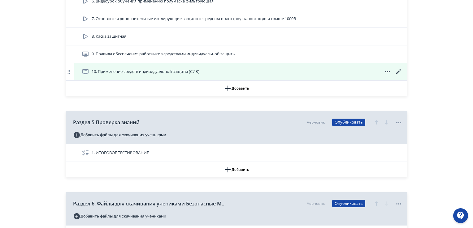
click at [397, 71] on icon at bounding box center [398, 71] width 5 height 5
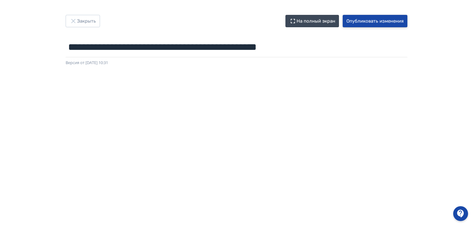
drag, startPoint x: 380, startPoint y: 21, endPoint x: 255, endPoint y: 4, distance: 125.5
click at [380, 21] on button "Опубликовать изменения" at bounding box center [374, 21] width 65 height 12
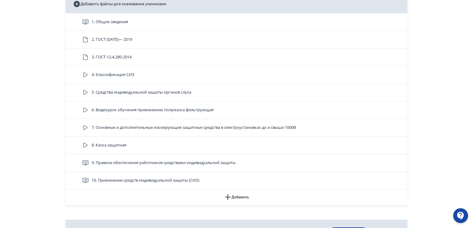
scroll to position [649, 0]
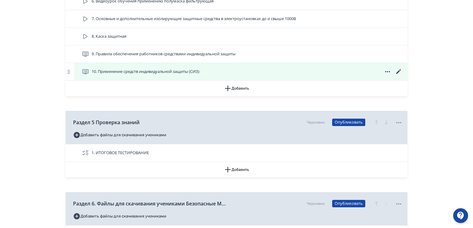
click at [397, 71] on icon at bounding box center [398, 71] width 5 height 5
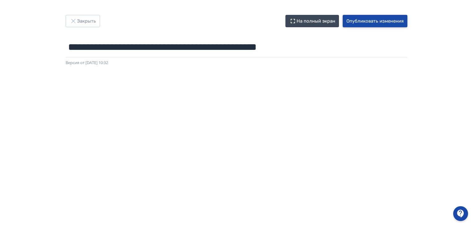
click at [379, 20] on button "Опубликовать изменения" at bounding box center [374, 21] width 65 height 12
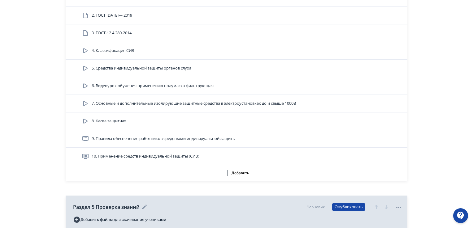
scroll to position [588, 0]
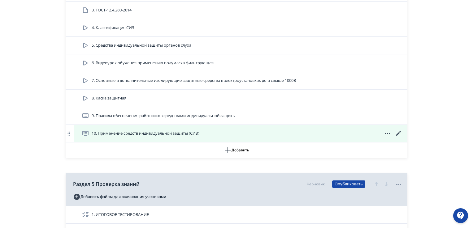
click at [396, 135] on icon at bounding box center [398, 133] width 5 height 5
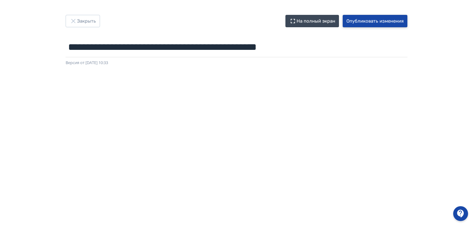
drag, startPoint x: 377, startPoint y: 21, endPoint x: 307, endPoint y: 4, distance: 72.6
click at [364, 16] on button "Опубликовать изменения" at bounding box center [374, 21] width 65 height 12
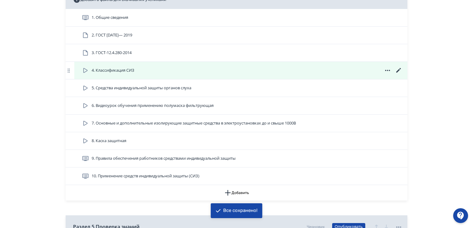
scroll to position [557, 0]
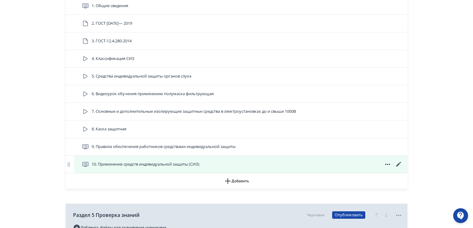
click at [398, 162] on icon at bounding box center [398, 164] width 7 height 7
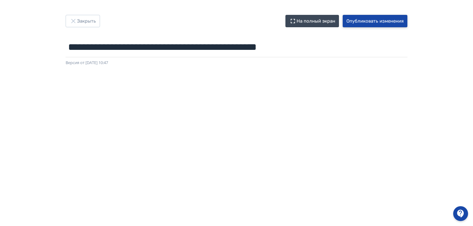
click at [369, 22] on button "Опубликовать изменения" at bounding box center [374, 21] width 65 height 12
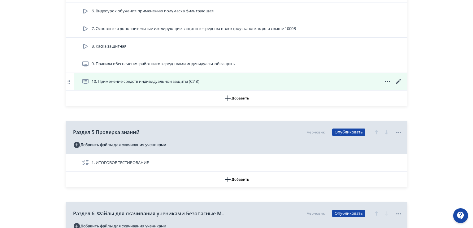
scroll to position [639, 0]
click at [397, 81] on icon at bounding box center [398, 82] width 7 height 7
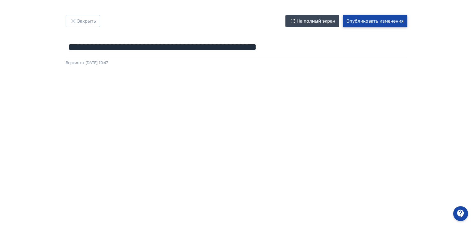
drag, startPoint x: 390, startPoint y: 21, endPoint x: 202, endPoint y: 3, distance: 188.9
click at [369, 15] on button "Опубликовать изменения" at bounding box center [374, 21] width 65 height 12
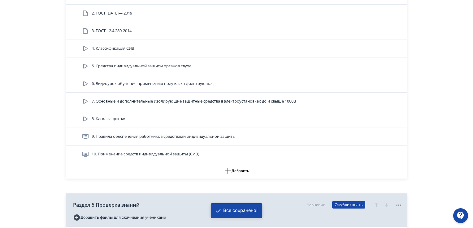
scroll to position [619, 0]
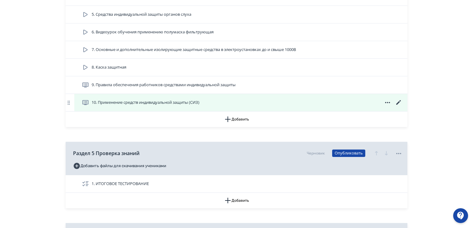
click at [397, 102] on icon at bounding box center [398, 102] width 7 height 7
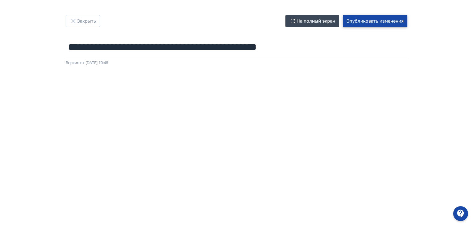
click at [376, 16] on button "Опубликовать изменения" at bounding box center [374, 21] width 65 height 12
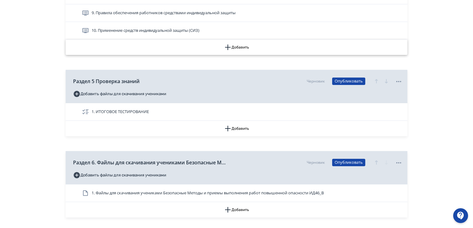
scroll to position [680, 0]
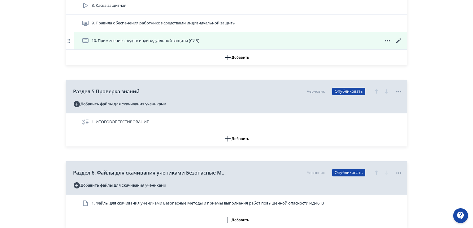
click at [400, 37] on icon at bounding box center [398, 40] width 7 height 7
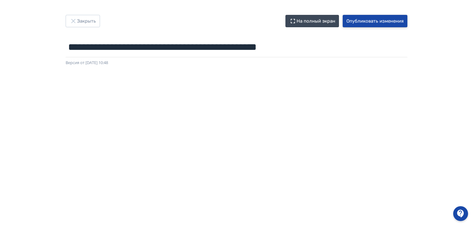
click at [360, 18] on button "Опубликовать изменения" at bounding box center [374, 21] width 65 height 12
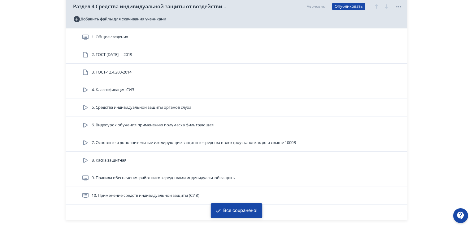
scroll to position [619, 0]
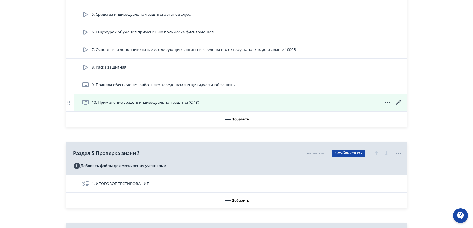
click at [400, 102] on icon at bounding box center [398, 102] width 7 height 7
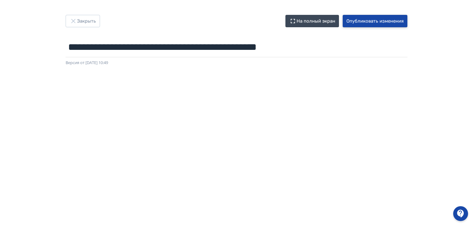
drag, startPoint x: 352, startPoint y: 20, endPoint x: 255, endPoint y: 1, distance: 99.2
click at [346, 19] on button "Опубликовать изменения" at bounding box center [374, 21] width 65 height 12
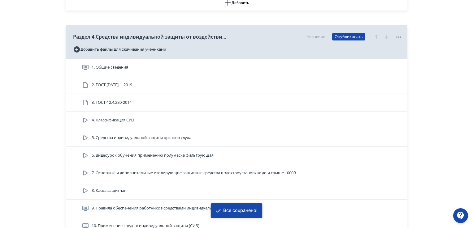
scroll to position [557, 0]
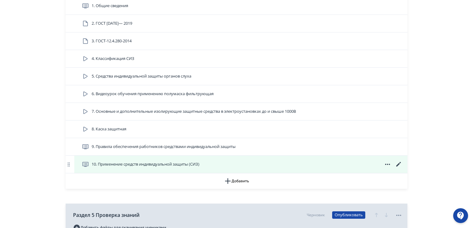
click at [396, 165] on icon at bounding box center [398, 164] width 5 height 5
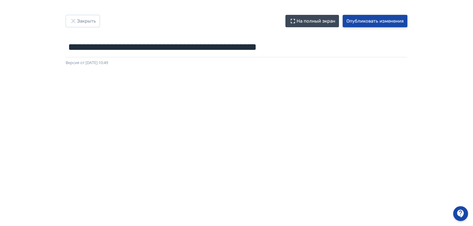
drag, startPoint x: 383, startPoint y: 18, endPoint x: 274, endPoint y: 0, distance: 110.3
click at [378, 18] on button "Опубликовать изменения" at bounding box center [374, 21] width 65 height 12
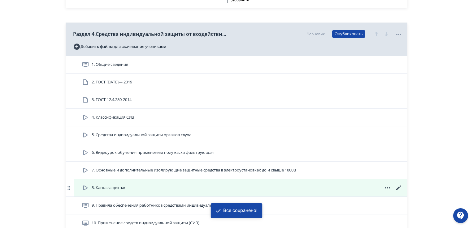
scroll to position [557, 0]
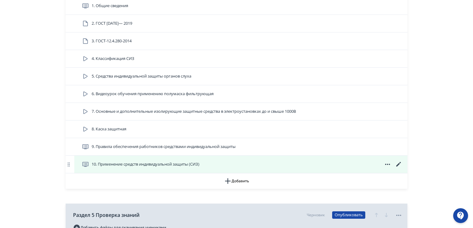
click at [399, 166] on icon at bounding box center [398, 164] width 7 height 7
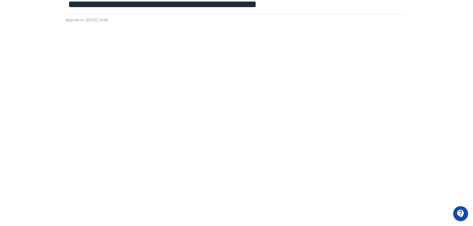
scroll to position [7, 0]
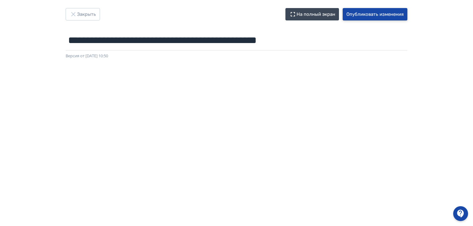
click at [385, 16] on button "Опубликовать изменения" at bounding box center [374, 14] width 65 height 12
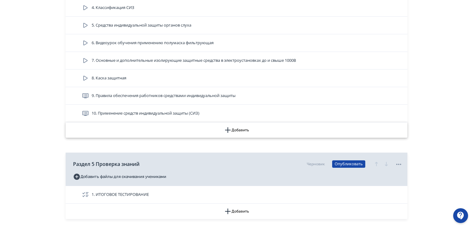
scroll to position [619, 0]
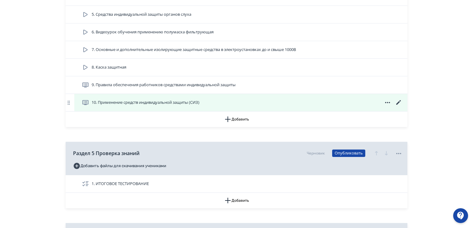
click at [400, 103] on icon at bounding box center [398, 102] width 7 height 7
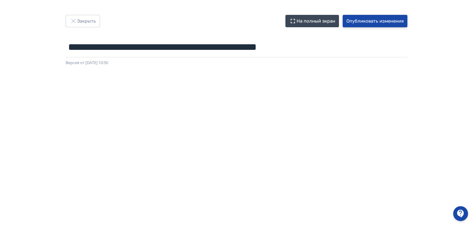
click at [387, 17] on button "Опубликовать изменения" at bounding box center [374, 21] width 65 height 12
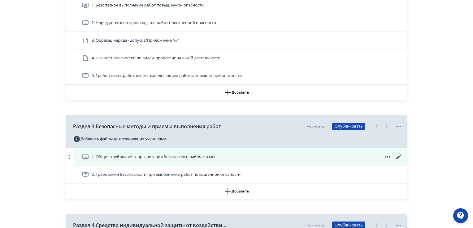
scroll to position [340, 0]
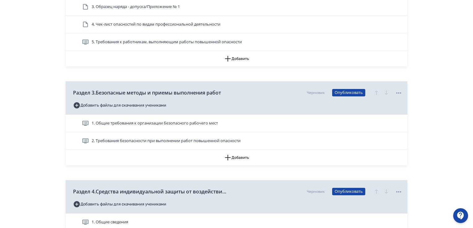
drag, startPoint x: 178, startPoint y: 86, endPoint x: 0, endPoint y: 240, distance: 235.2
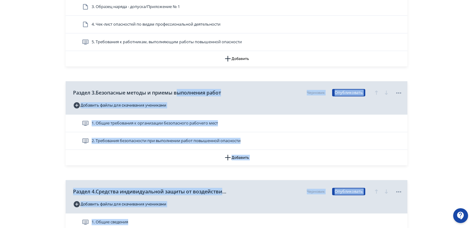
click at [42, 26] on div "**********" at bounding box center [236, 140] width 473 height 960
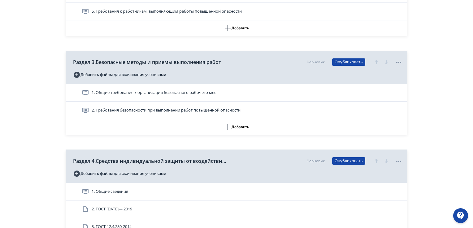
scroll to position [371, 0]
click at [15, 131] on div "**********" at bounding box center [236, 109] width 473 height 960
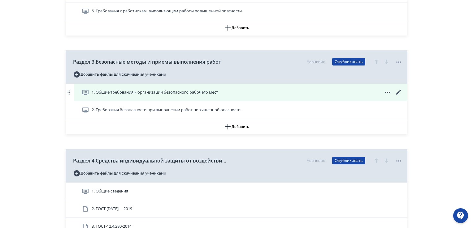
click at [166, 92] on span "1. Общие требования к организации безопасного рабочего мест" at bounding box center [155, 92] width 126 height 6
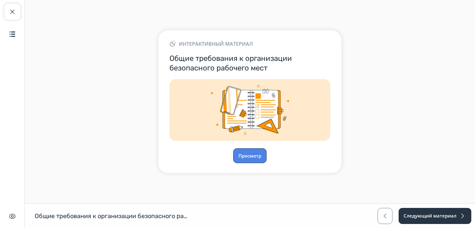
click at [245, 157] on button "Просмотр" at bounding box center [249, 155] width 33 height 15
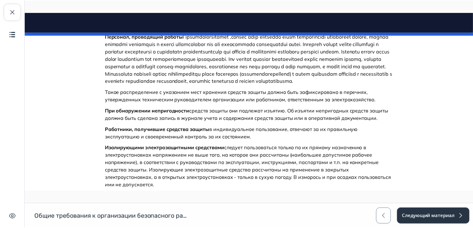
scroll to position [1808, 0]
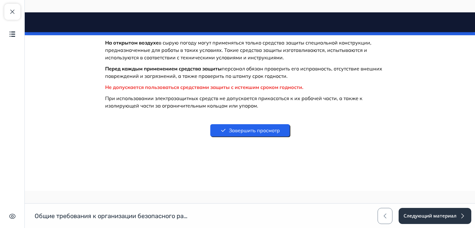
drag, startPoint x: 473, startPoint y: 23, endPoint x: 497, endPoint y: 224, distance: 202.5
click at [13, 15] on span "button" at bounding box center [12, 11] width 7 height 7
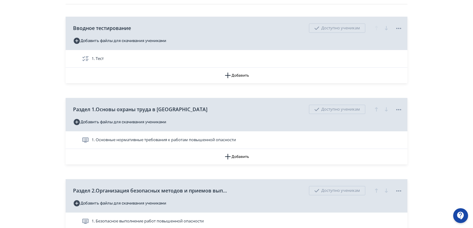
scroll to position [93, 0]
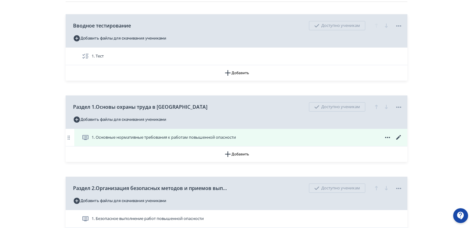
click at [174, 138] on span "1. Основные нормативные требования к работам повышенной опасности" at bounding box center [164, 138] width 144 height 6
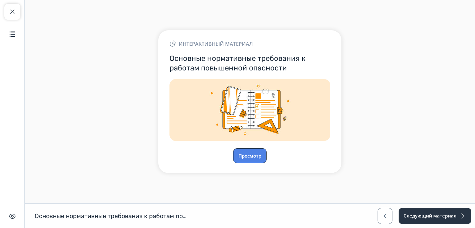
click at [241, 155] on button "Просмотр" at bounding box center [249, 155] width 33 height 15
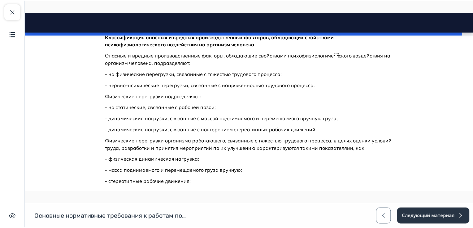
scroll to position [5590, 0]
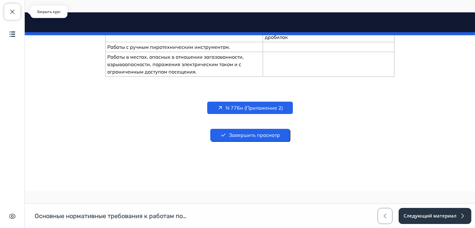
click at [14, 10] on span "button" at bounding box center [12, 11] width 7 height 7
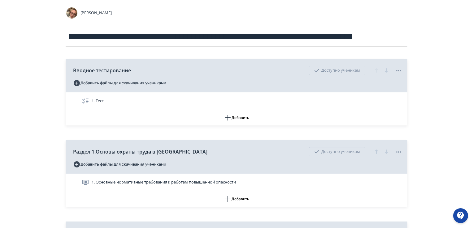
scroll to position [93, 0]
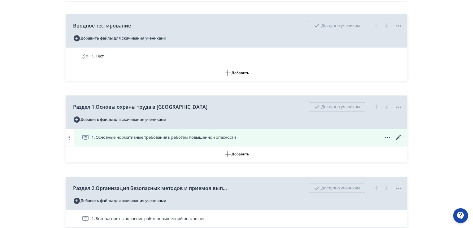
click at [137, 133] on div "1. Основные нормативные требования к работам повышенной опасности" at bounding box center [240, 137] width 333 height 17
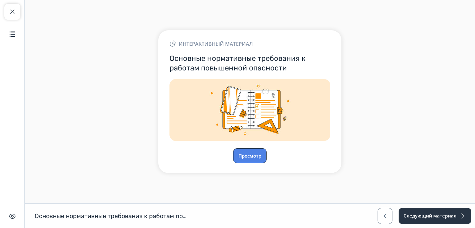
click at [259, 156] on button "Просмотр" at bounding box center [249, 155] width 33 height 15
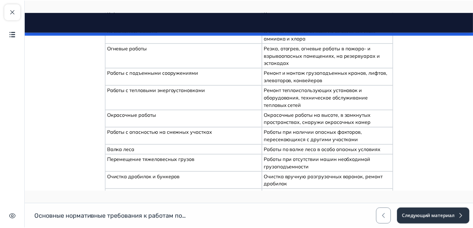
scroll to position [5590, 0]
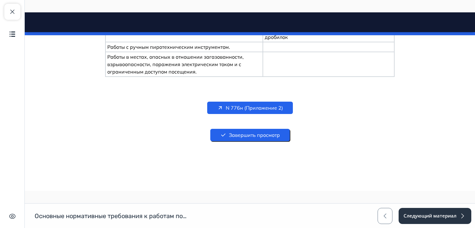
drag, startPoint x: 472, startPoint y: 21, endPoint x: 496, endPoint y: 209, distance: 189.5
click at [13, 12] on span "button" at bounding box center [12, 11] width 7 height 7
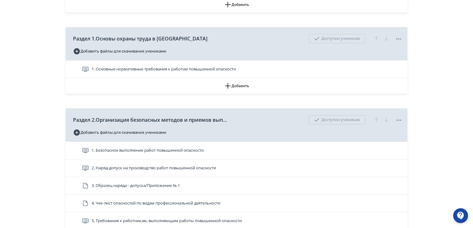
scroll to position [216, 0]
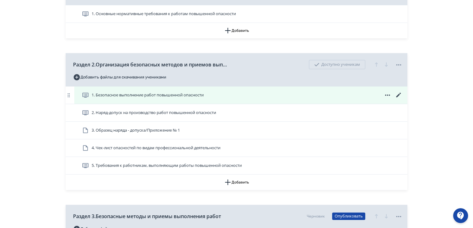
click at [164, 95] on span "1. Безопасное выполнение работ повышенной опасности" at bounding box center [148, 95] width 112 height 6
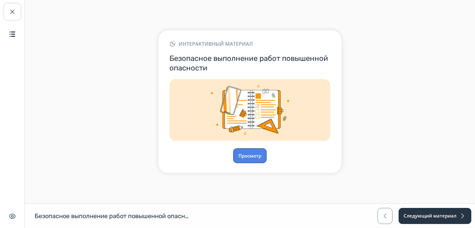
click at [257, 156] on button "Просмотр" at bounding box center [249, 155] width 33 height 15
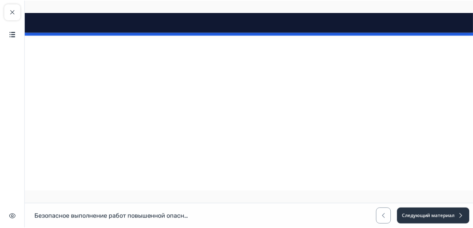
scroll to position [2931, 0]
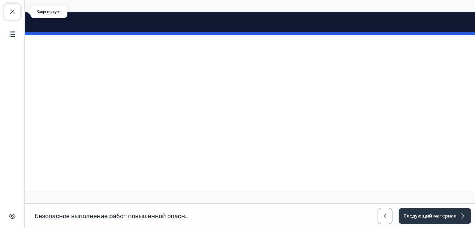
click at [9, 13] on span "button" at bounding box center [12, 11] width 7 height 7
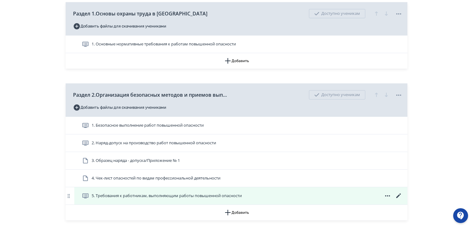
scroll to position [216, 0]
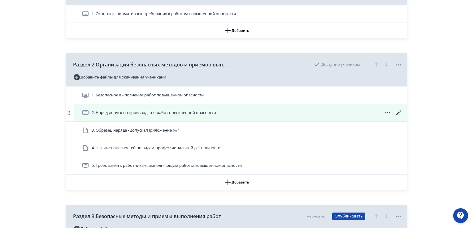
click at [173, 115] on span "2. Наряд-допуск на производство работ повышенной опасности" at bounding box center [154, 113] width 124 height 6
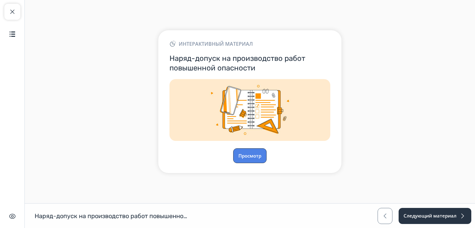
click at [249, 151] on button "Просмотр" at bounding box center [249, 155] width 33 height 15
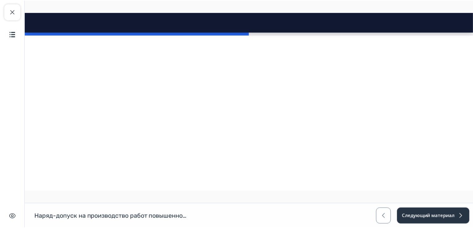
scroll to position [2792, 0]
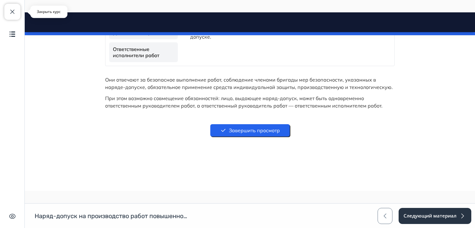
click at [11, 8] on span "button" at bounding box center [12, 11] width 7 height 7
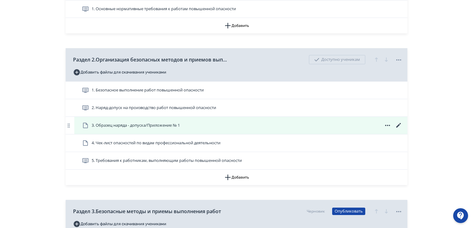
scroll to position [247, 0]
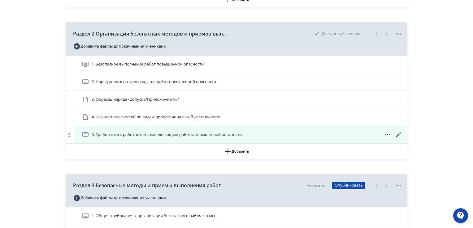
click at [141, 132] on span "5. Требования к работникам, выполняющим работы повышенной опасности" at bounding box center [167, 135] width 150 height 6
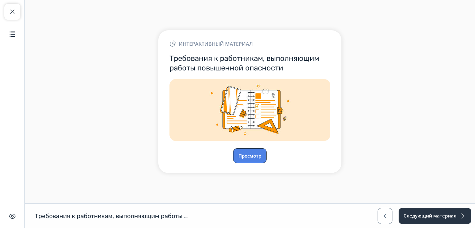
click at [246, 152] on button "Просмотр" at bounding box center [249, 155] width 33 height 15
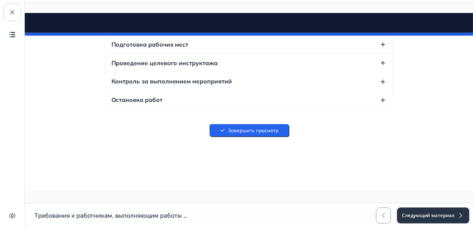
scroll to position [8620, 0]
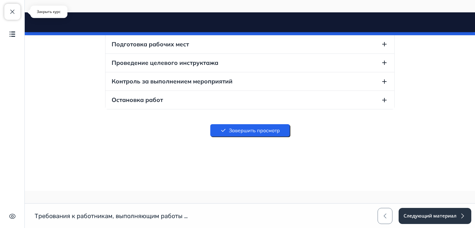
click at [14, 10] on span "button" at bounding box center [12, 11] width 7 height 7
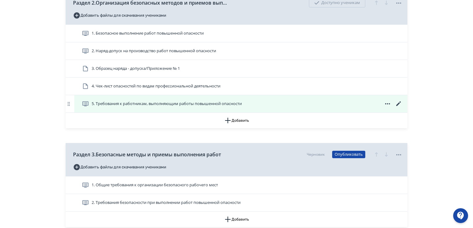
scroll to position [371, 0]
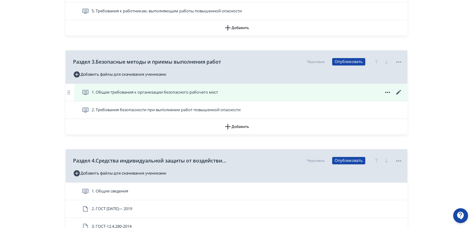
click at [153, 93] on span "1. Общие требования к организации безопасного рабочего мест" at bounding box center [155, 92] width 126 height 6
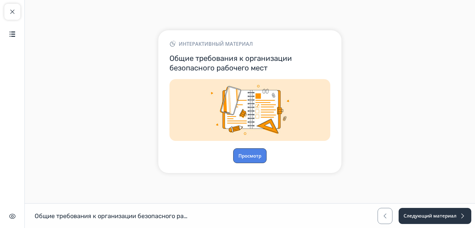
drag, startPoint x: 251, startPoint y: 153, endPoint x: 0, endPoint y: 77, distance: 262.5
click at [251, 153] on button "Просмотр" at bounding box center [249, 155] width 33 height 15
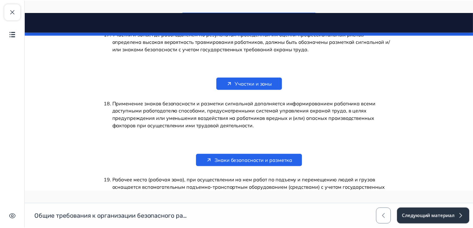
scroll to position [1808, 0]
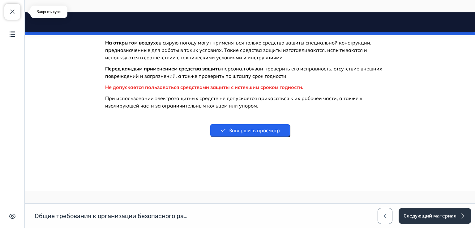
click at [14, 9] on span "button" at bounding box center [12, 11] width 7 height 7
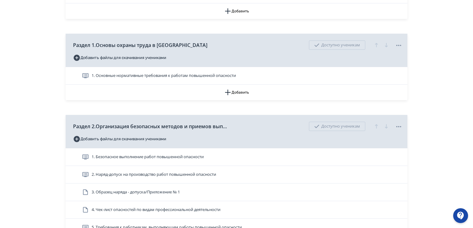
scroll to position [278, 0]
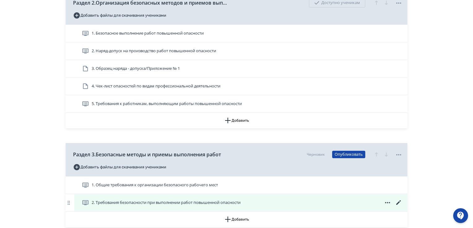
click at [151, 201] on span "2. Требования безопасности при выполнении работ повышенной опасности" at bounding box center [166, 203] width 149 height 6
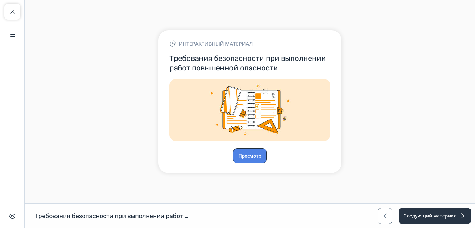
click at [259, 152] on button "Просмотр" at bounding box center [249, 155] width 33 height 15
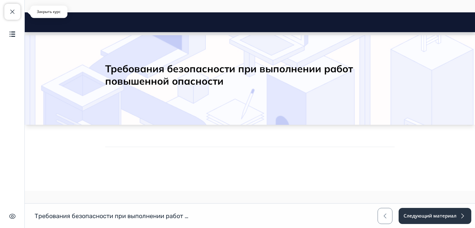
click at [13, 12] on span "button" at bounding box center [12, 11] width 7 height 7
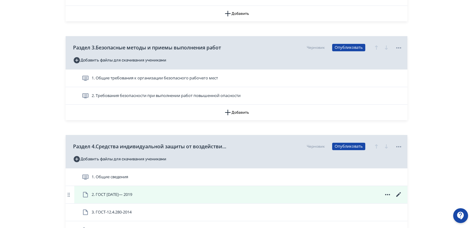
scroll to position [433, 0]
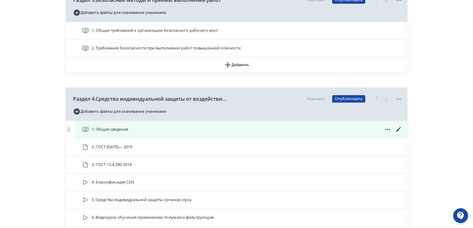
click at [131, 129] on span "1. Общие сведения" at bounding box center [106, 129] width 49 height 7
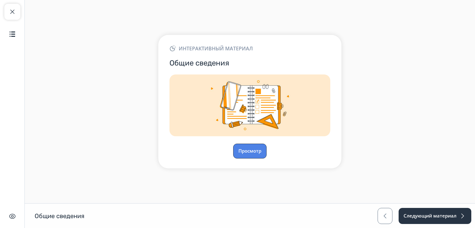
click at [253, 149] on button "Просмотр" at bounding box center [249, 151] width 33 height 15
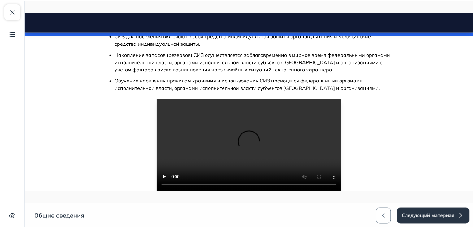
scroll to position [5701, 0]
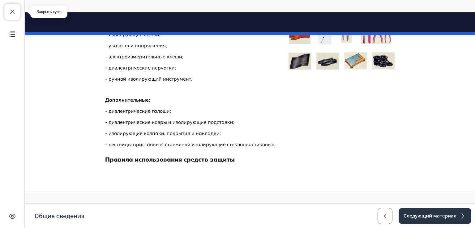
click at [11, 11] on span "button" at bounding box center [12, 11] width 7 height 7
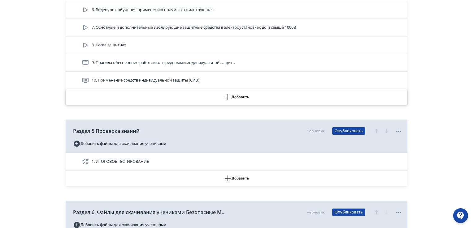
scroll to position [619, 0]
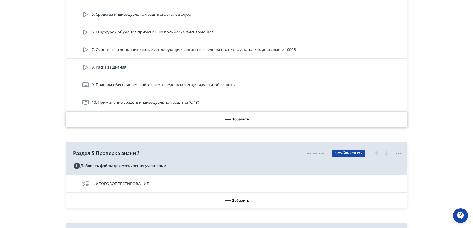
click at [229, 119] on icon "button" at bounding box center [227, 119] width 7 height 7
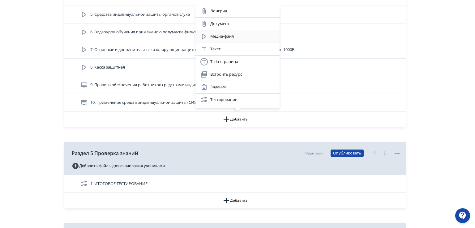
click at [221, 37] on div "Медиа-файл" at bounding box center [237, 36] width 74 height 7
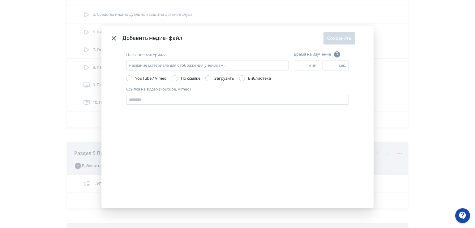
click at [212, 79] on label "Загрузить" at bounding box center [219, 78] width 29 height 6
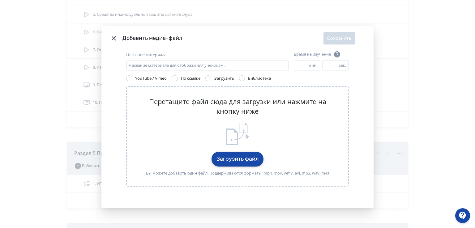
click at [229, 161] on button "Загрузить файл" at bounding box center [238, 159] width 52 height 15
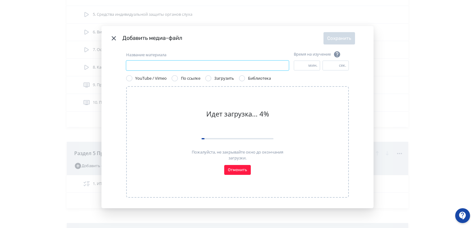
paste input "**********"
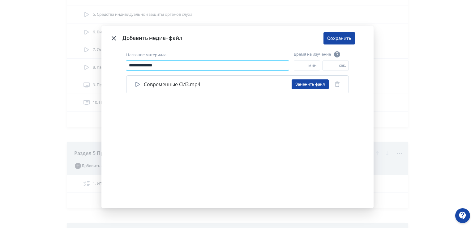
type input "**********"
click at [351, 39] on button "Сохранить" at bounding box center [339, 38] width 32 height 12
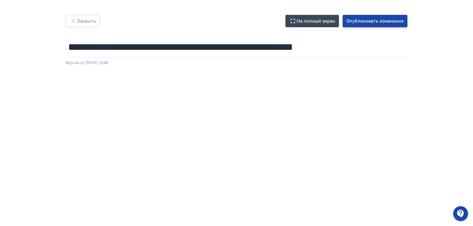
drag, startPoint x: 378, startPoint y: 19, endPoint x: 288, endPoint y: 1, distance: 91.6
click at [371, 17] on button "Опубликовать изменения" at bounding box center [374, 21] width 65 height 12
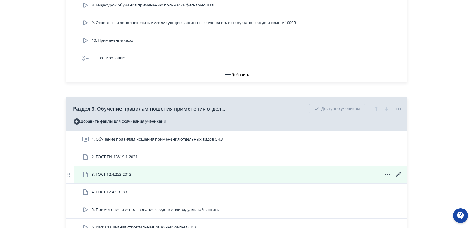
scroll to position [557, 0]
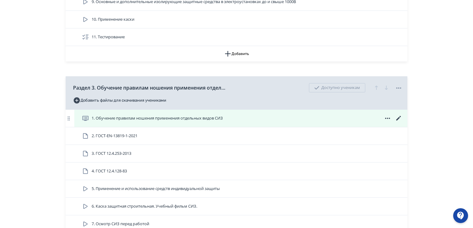
click at [177, 119] on span "1. Обучение правилам ношения применения отдельных видов СИЗ" at bounding box center [157, 118] width 131 height 6
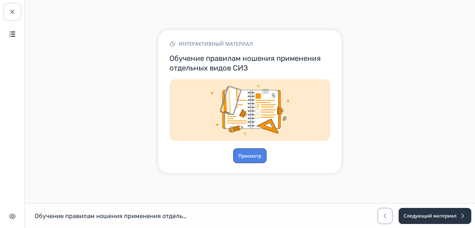
click at [245, 154] on button "Просмотр" at bounding box center [249, 155] width 33 height 15
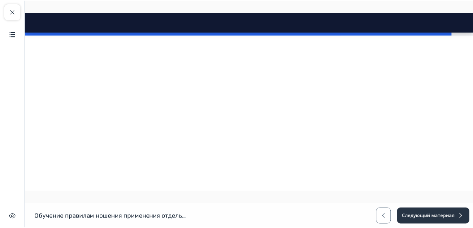
scroll to position [6794, 0]
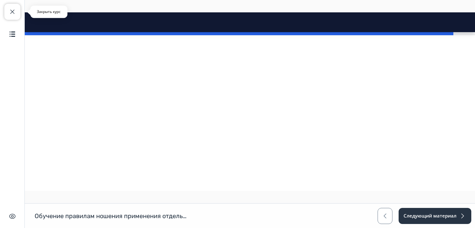
click at [13, 13] on span "button" at bounding box center [12, 11] width 7 height 7
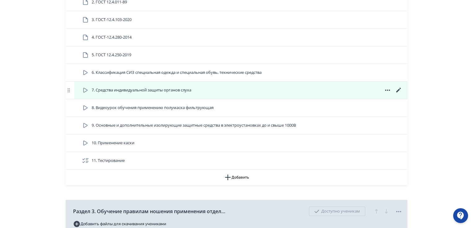
scroll to position [495, 0]
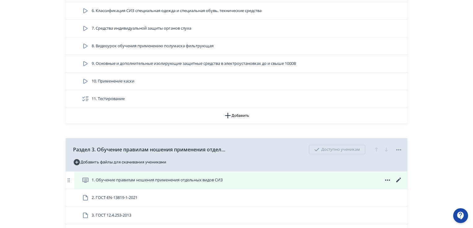
click at [172, 180] on span "1. Обучение правилам ношения применения отдельных видов СИЗ" at bounding box center [157, 180] width 131 height 6
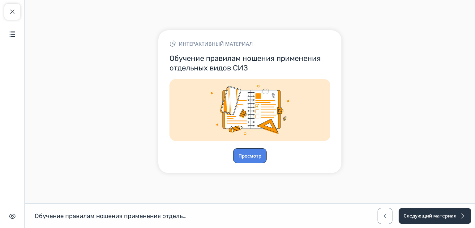
click at [243, 155] on button "Просмотр" at bounding box center [249, 155] width 33 height 15
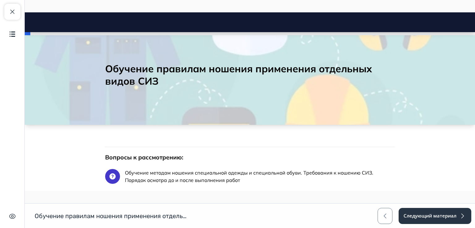
drag, startPoint x: 12, startPoint y: 13, endPoint x: 24, endPoint y: 29, distance: 20.0
click at [12, 13] on span "button" at bounding box center [12, 11] width 7 height 7
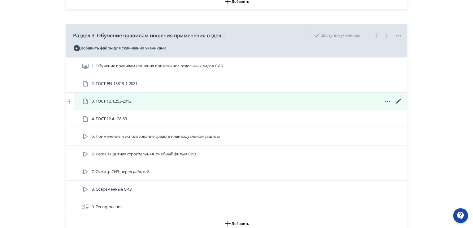
scroll to position [619, 0]
